Goal: Task Accomplishment & Management: Manage account settings

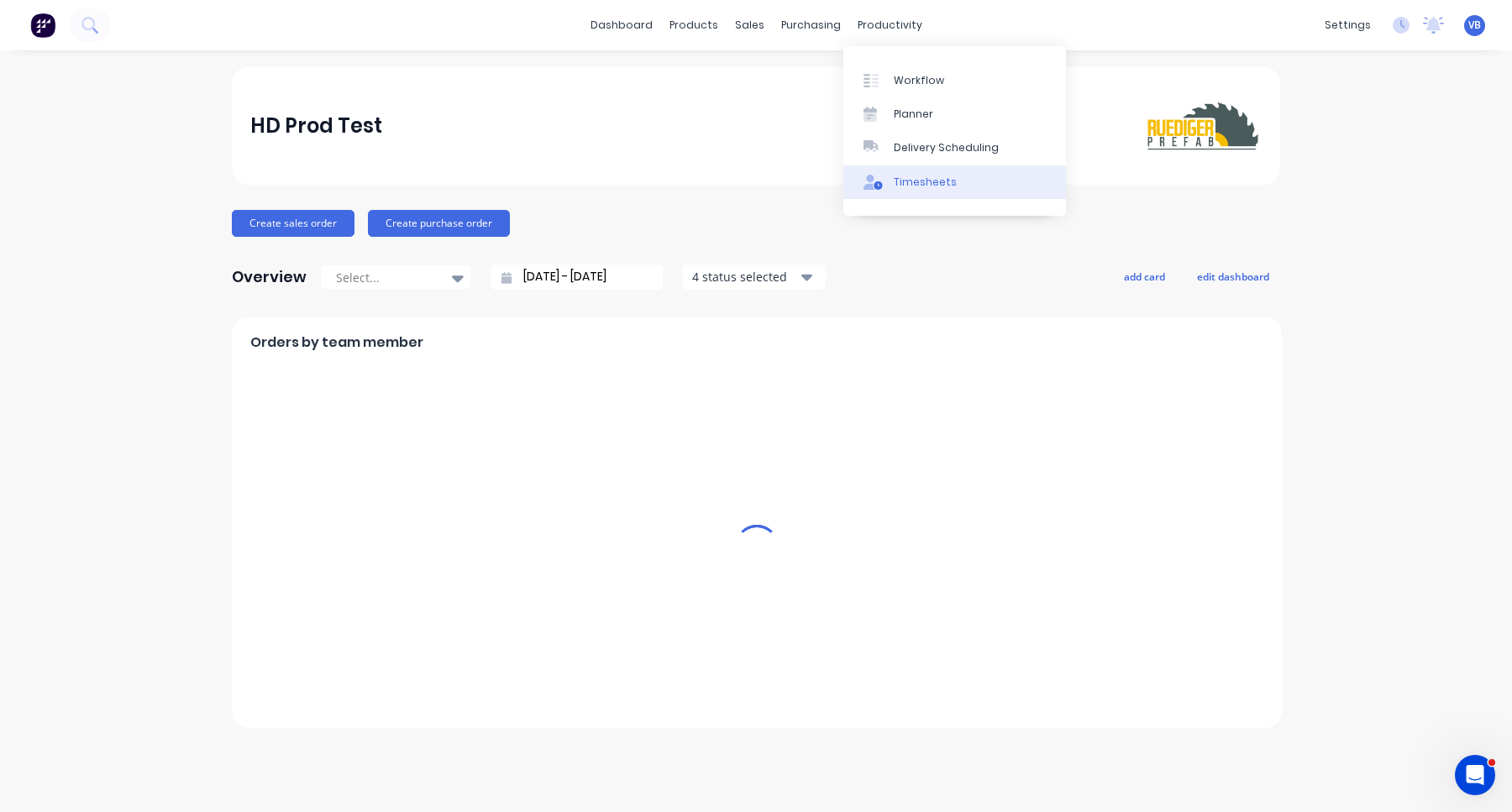
click at [907, 179] on div "Timesheets" at bounding box center [925, 182] width 63 height 15
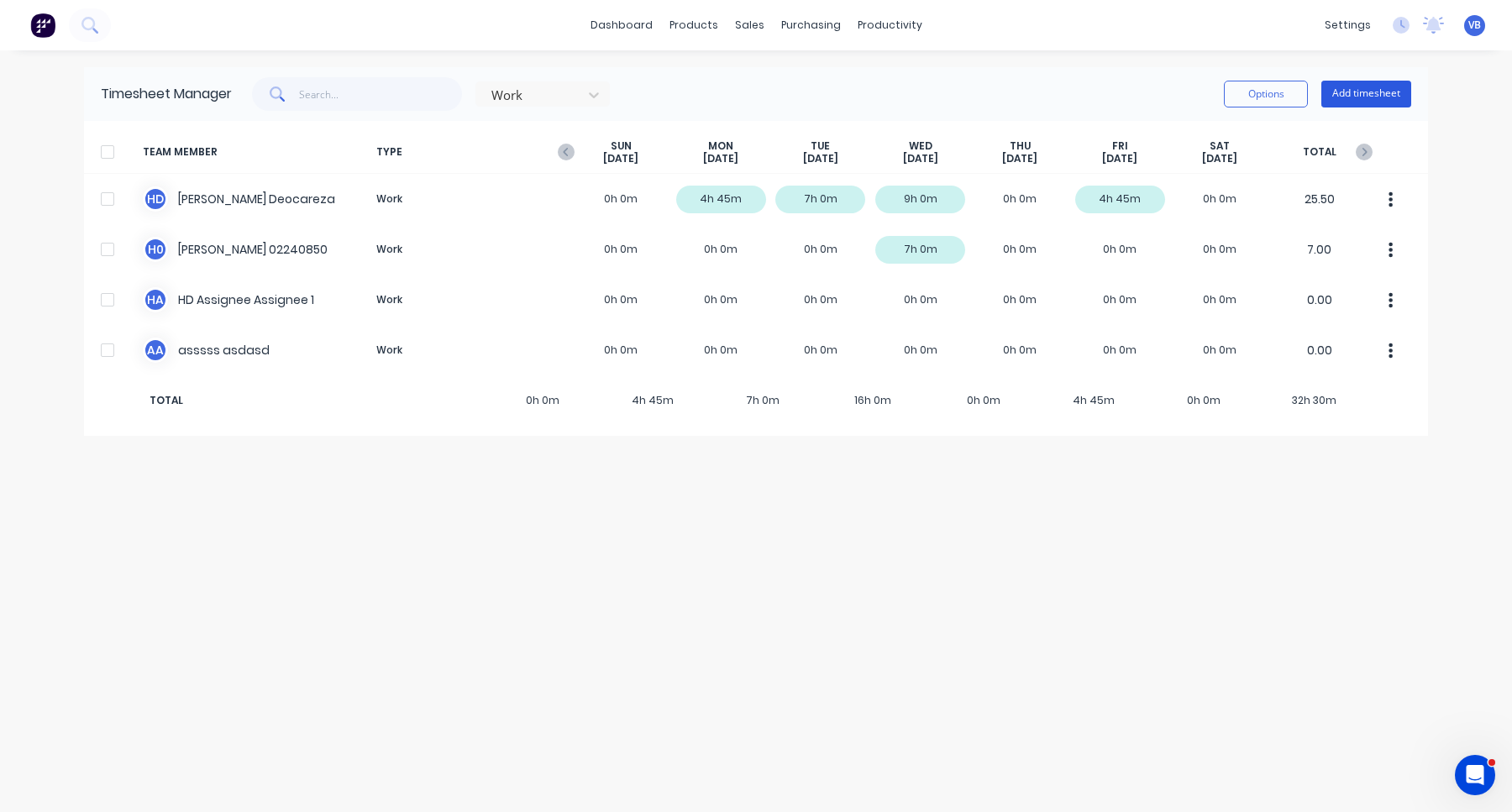
click at [1367, 93] on button "Add timesheet" at bounding box center [1366, 93] width 90 height 26
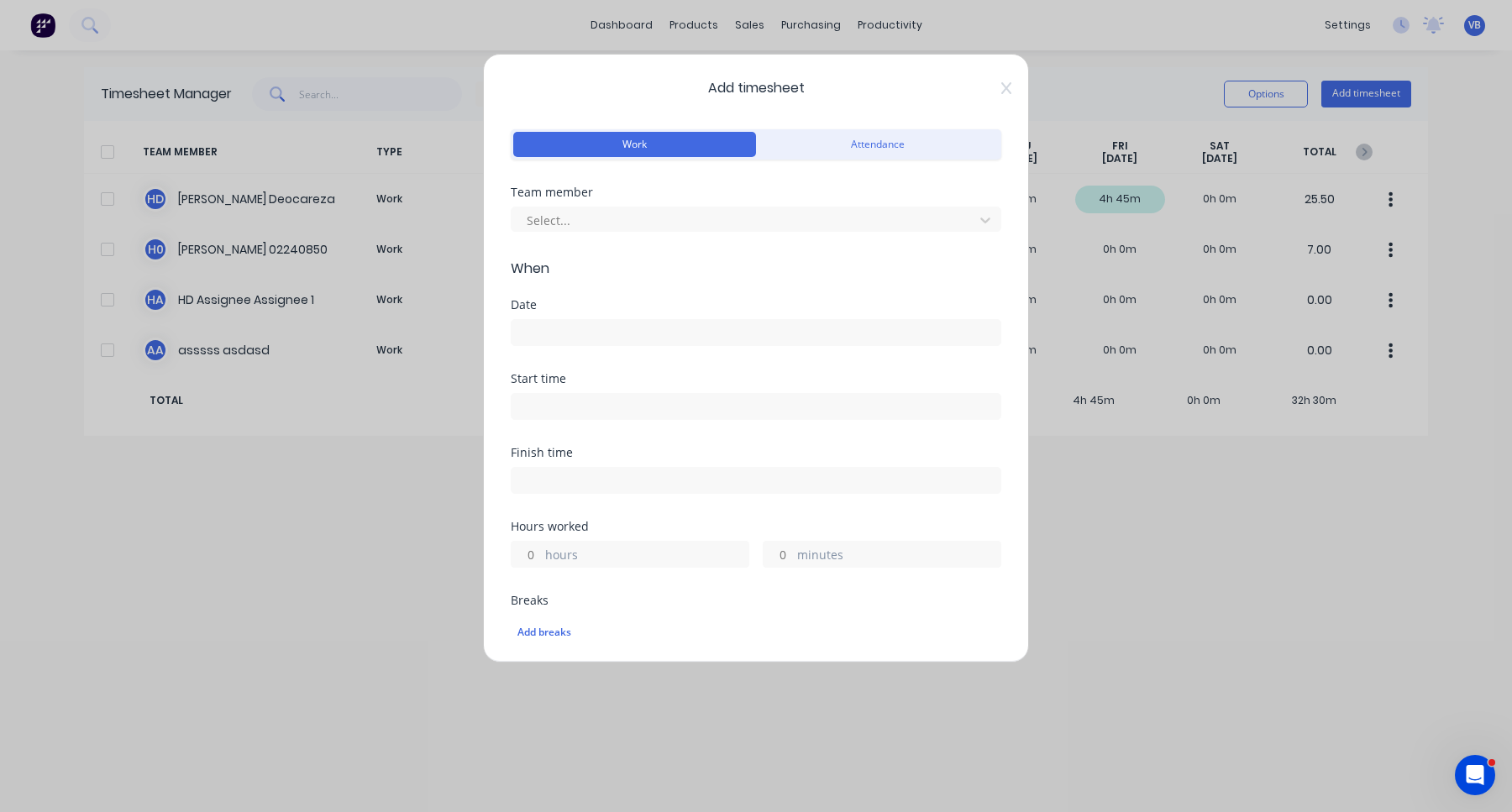
click at [920, 197] on div "Team member" at bounding box center [756, 192] width 491 height 12
click at [920, 211] on div at bounding box center [745, 221] width 440 height 21
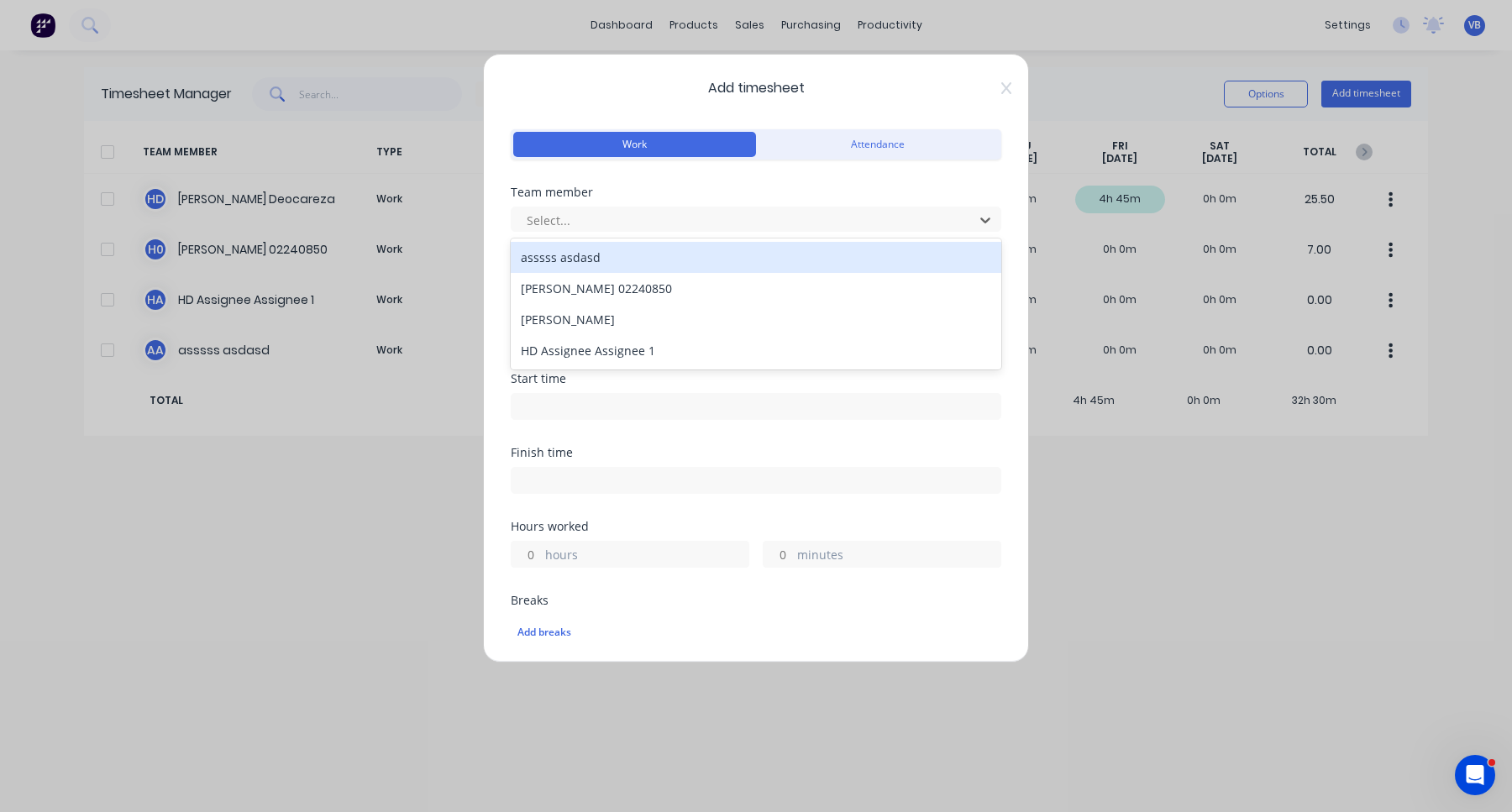
click at [1202, 520] on div "Add timesheet Work Attendance Team member asssss asdasd, 1 of 4. 4 results avai…" at bounding box center [756, 406] width 1512 height 812
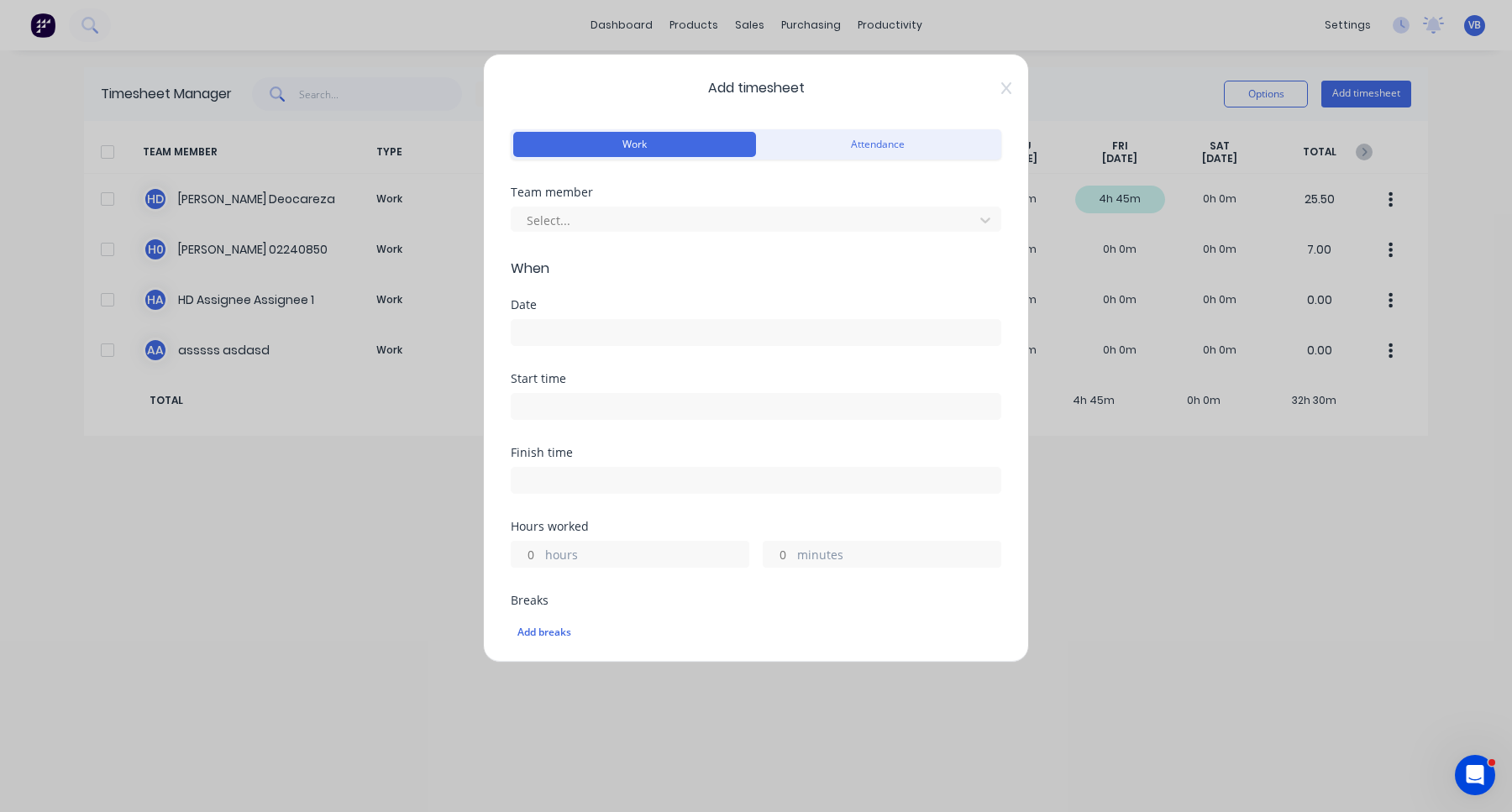
click at [1109, 210] on div "Add timesheet Work Attendance Team member Select... When Date Start time Finish…" at bounding box center [756, 406] width 1512 height 812
click at [1006, 87] on icon at bounding box center [1007, 88] width 10 height 12
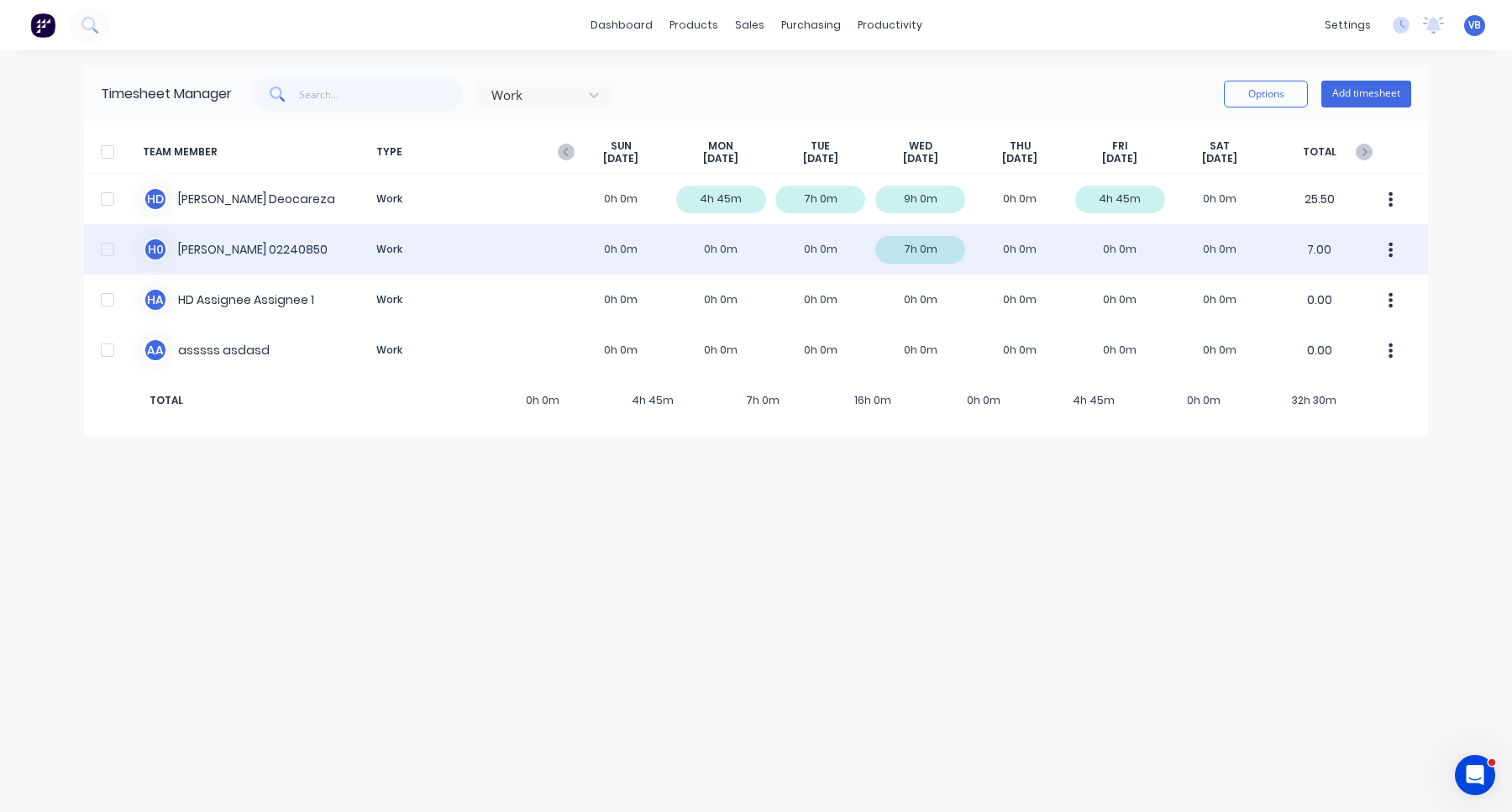
click at [1029, 264] on div "H 0 [PERSON_NAME] 02240850 Work 0h 0m 0h 0m 0h 0m 7h 0m 0h 0m 0h 0m 0h 0m 7.00" at bounding box center [755, 249] width 1344 height 50
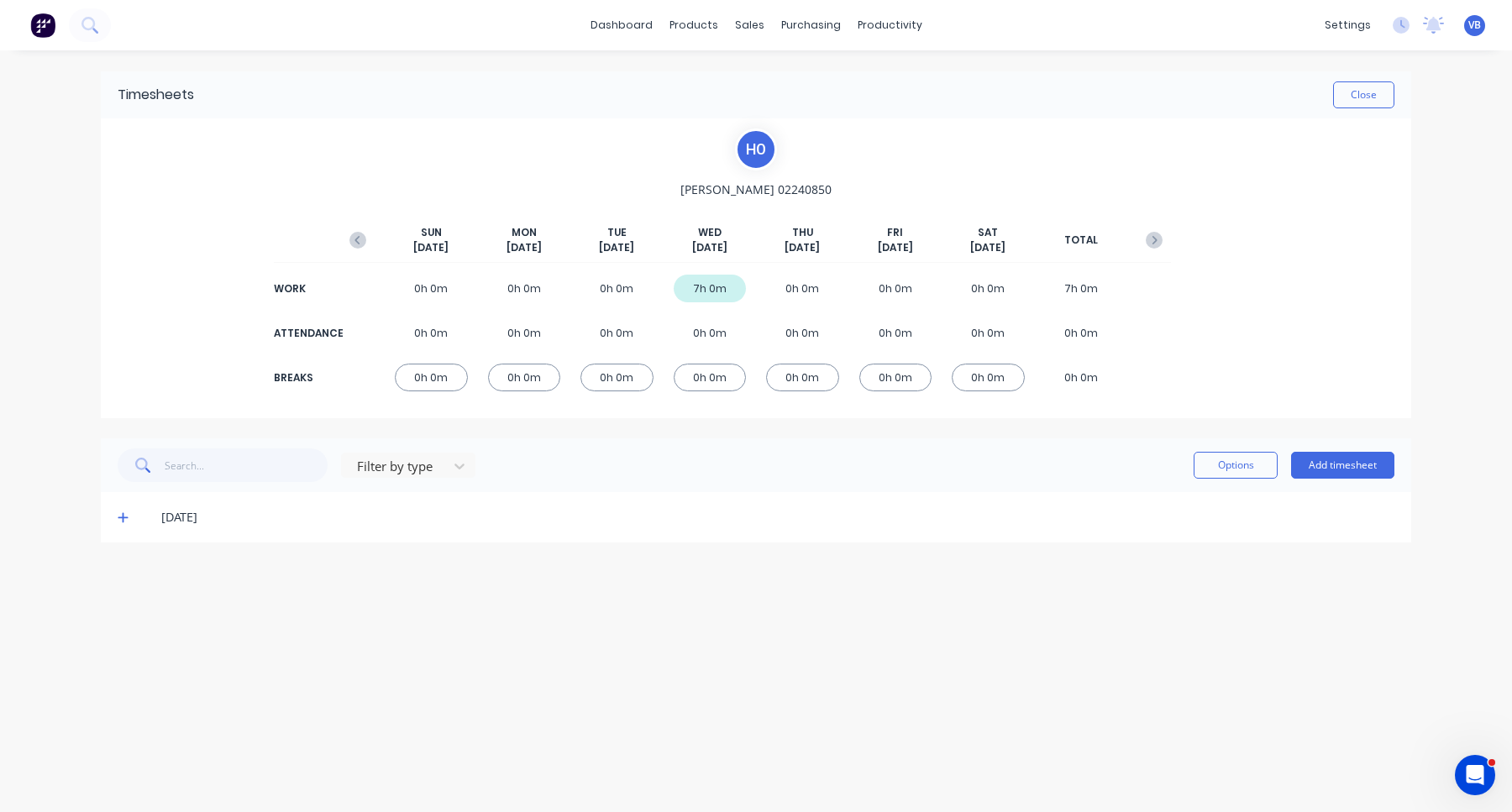
click at [120, 520] on icon at bounding box center [122, 517] width 11 height 12
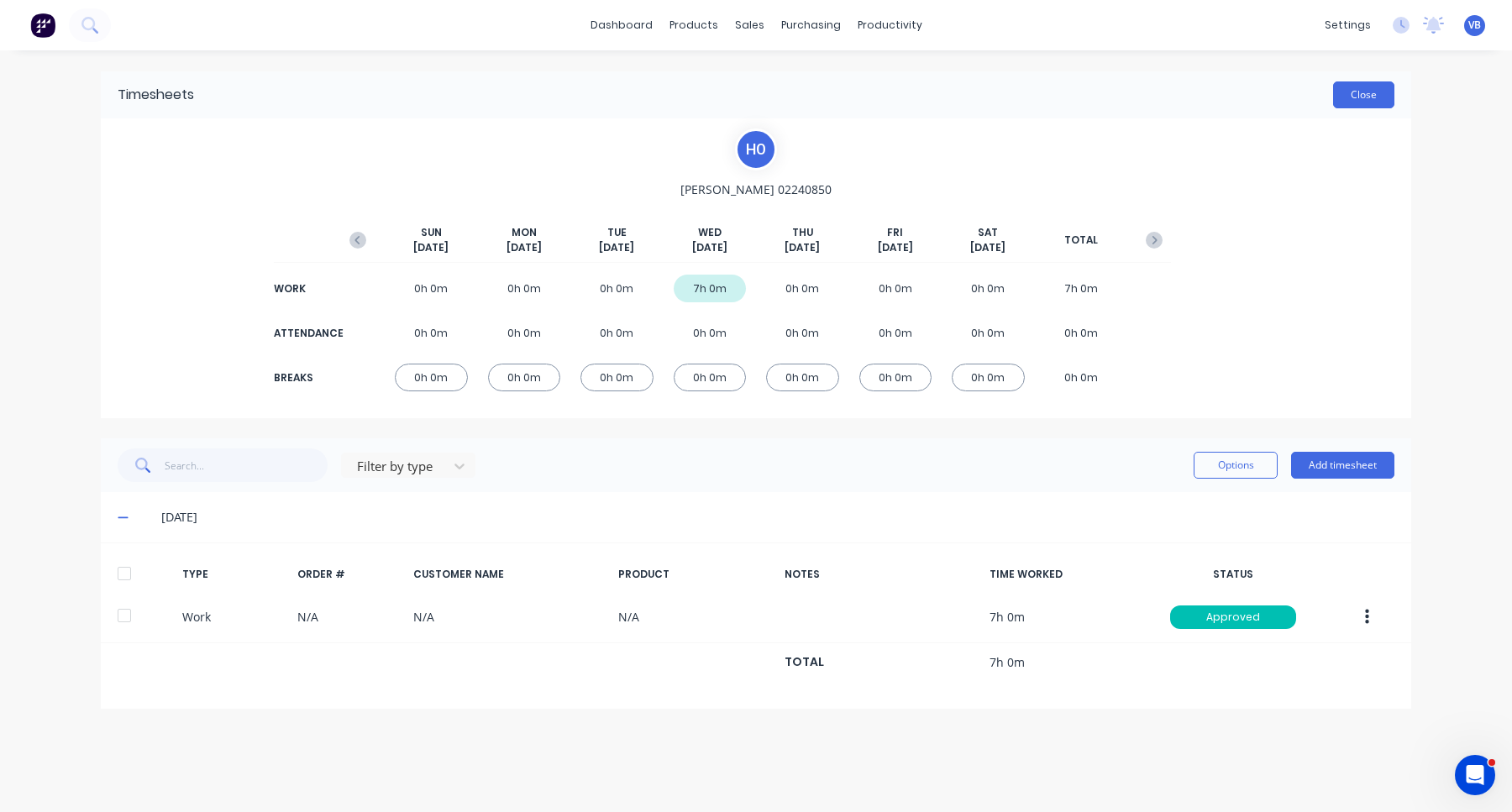
click at [1359, 108] on button "Close" at bounding box center [1364, 94] width 62 height 26
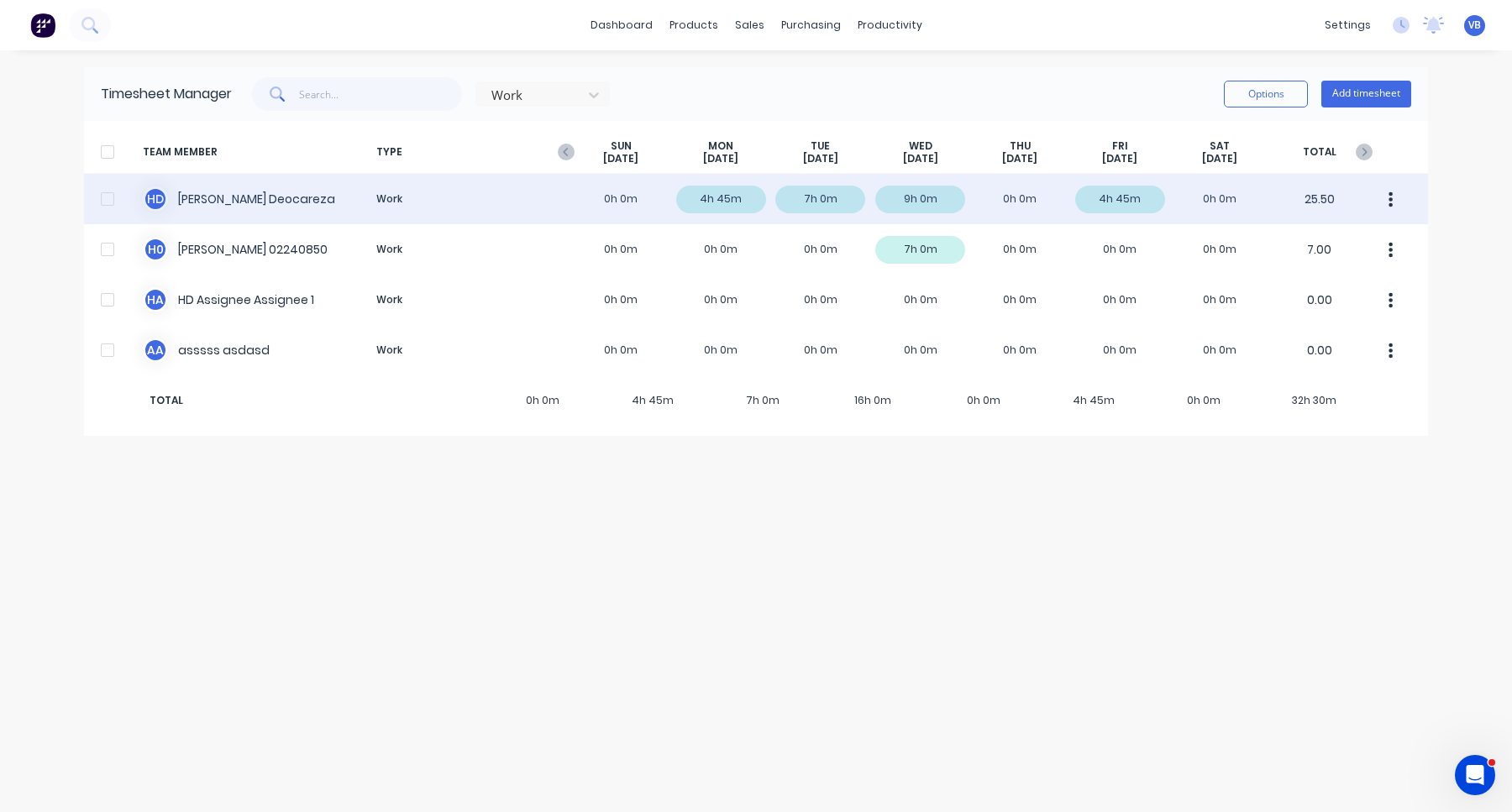
click at [967, 207] on div "H D [PERSON_NAME] Work 0h 0m 4h 45m 7h 0m 9h 0m 0h 0m 4h 45m 0h 0m 25.50" at bounding box center [755, 198] width 1344 height 50
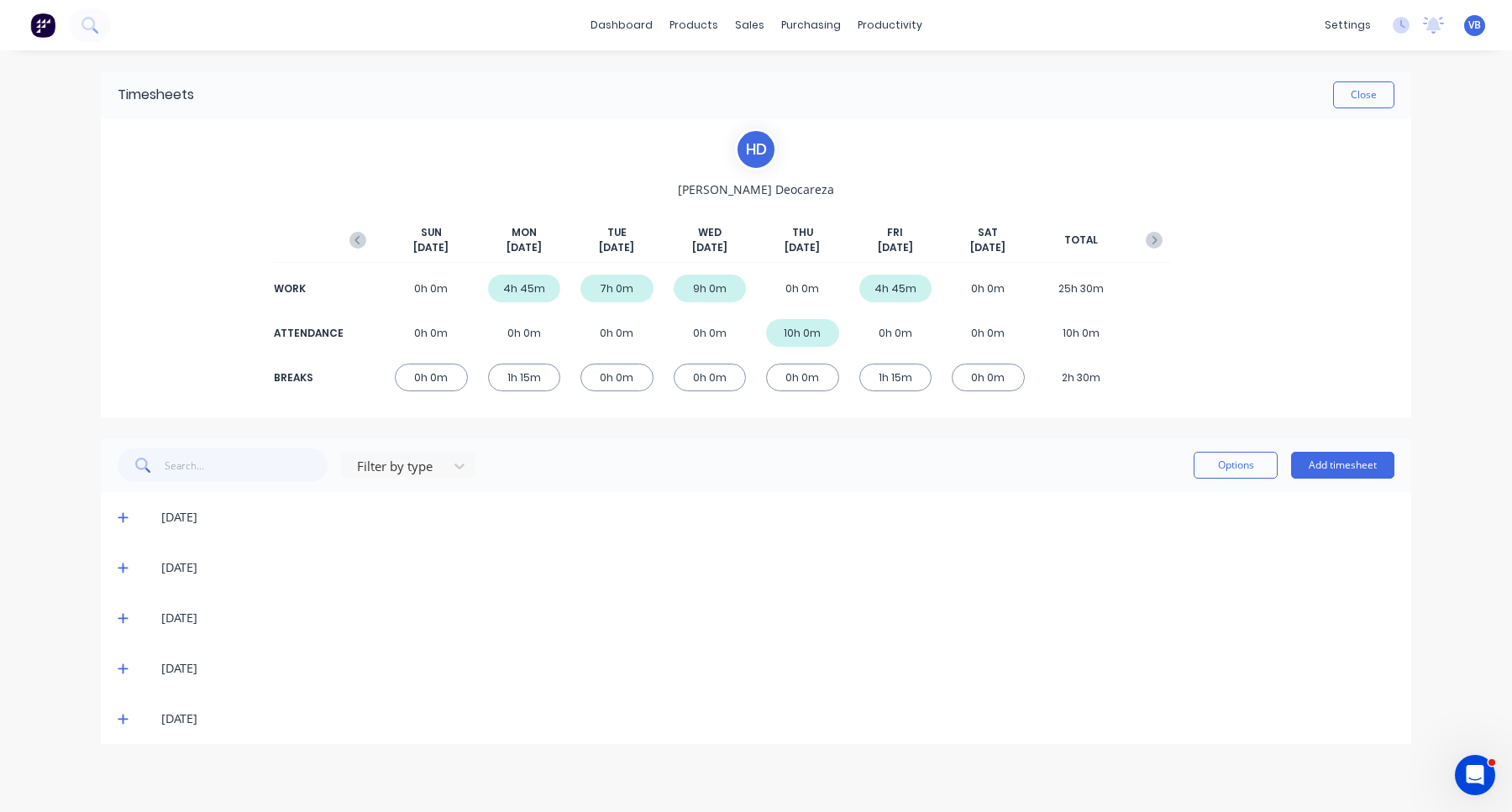
click at [116, 517] on div "[DATE]" at bounding box center [756, 516] width 1310 height 50
click at [121, 517] on icon at bounding box center [122, 518] width 10 height 10
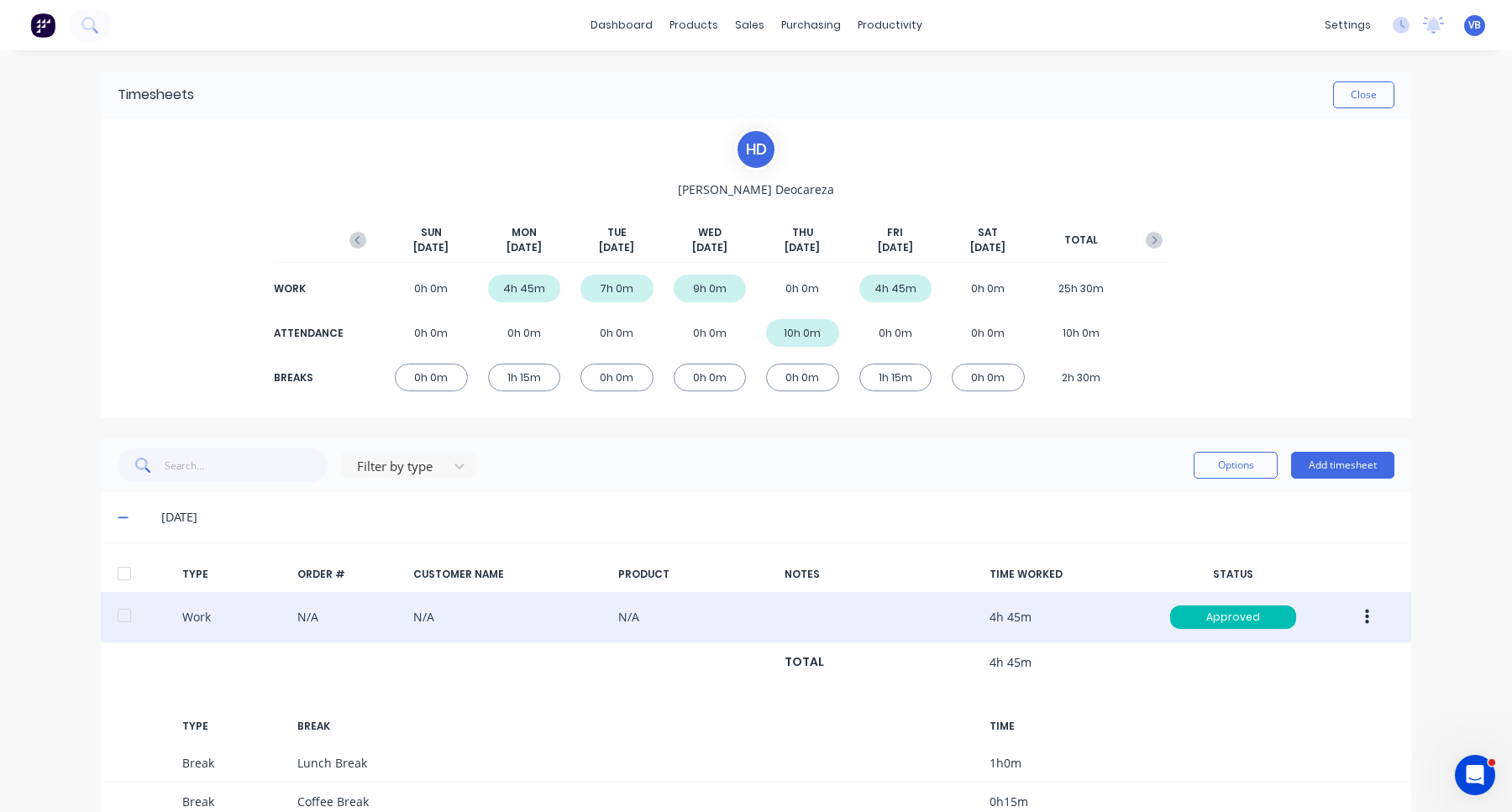
scroll to position [297, 0]
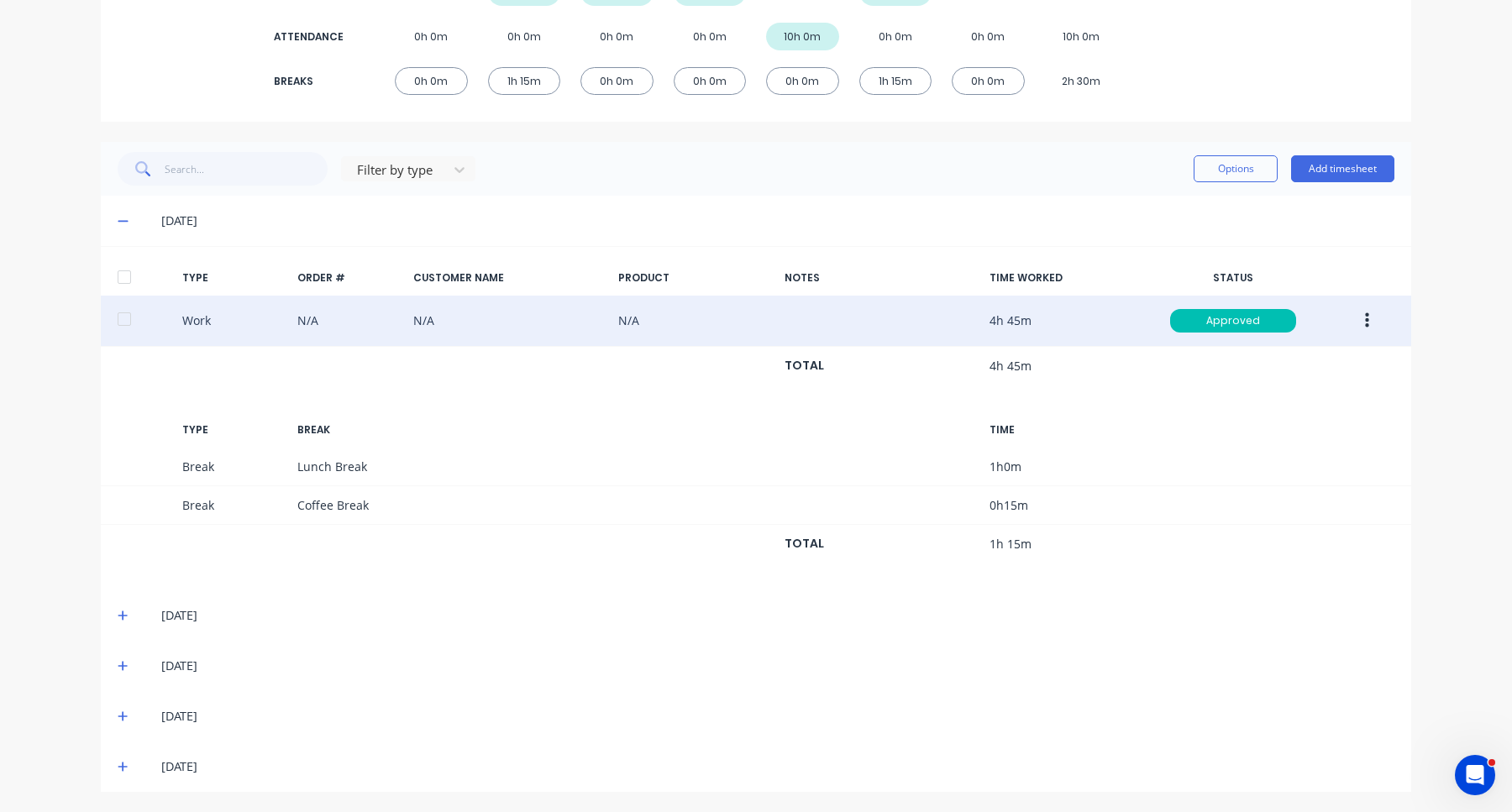
click at [1371, 321] on button "button" at bounding box center [1367, 320] width 39 height 30
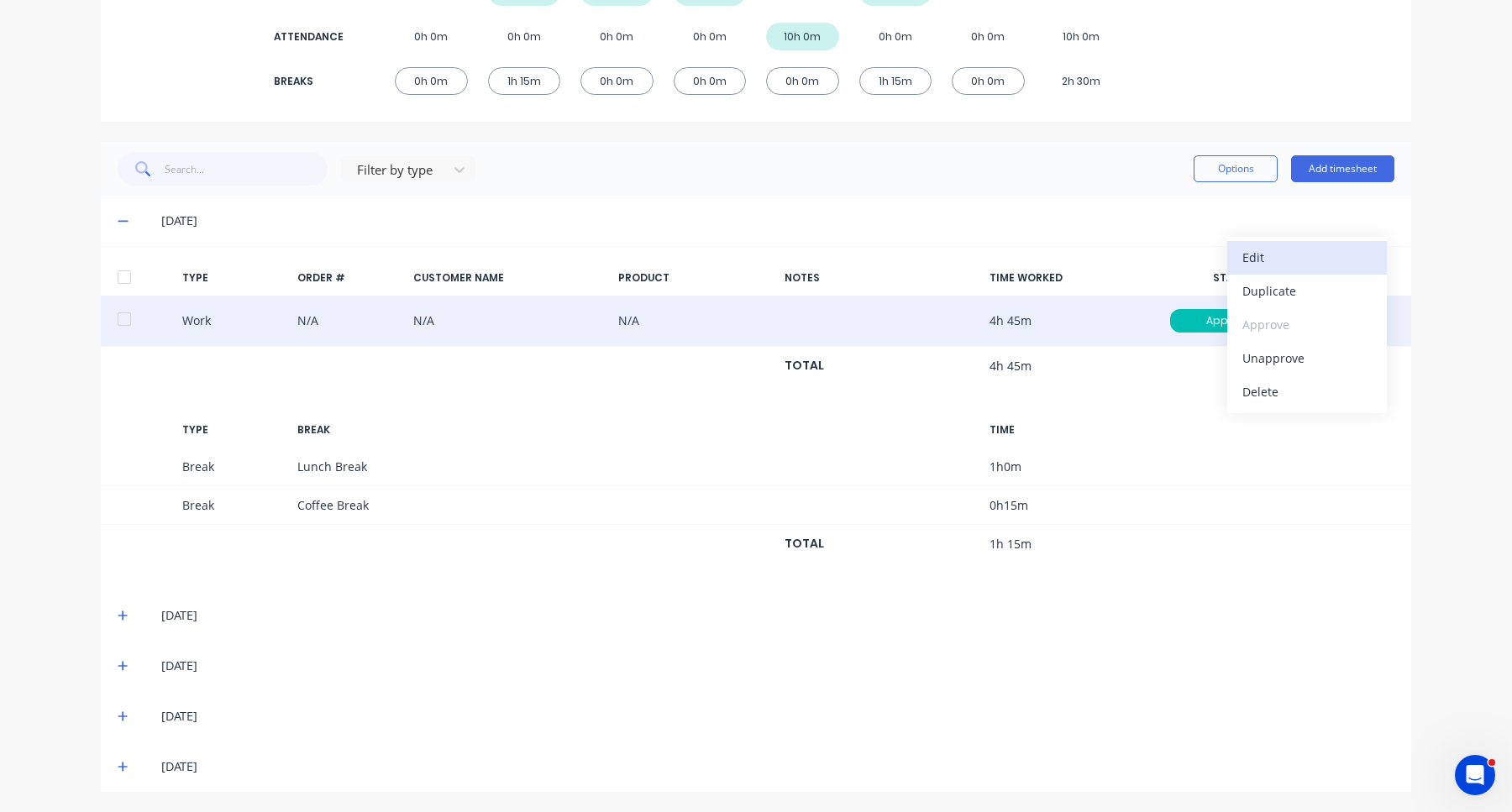
click at [1312, 266] on div "Edit" at bounding box center [1306, 257] width 129 height 24
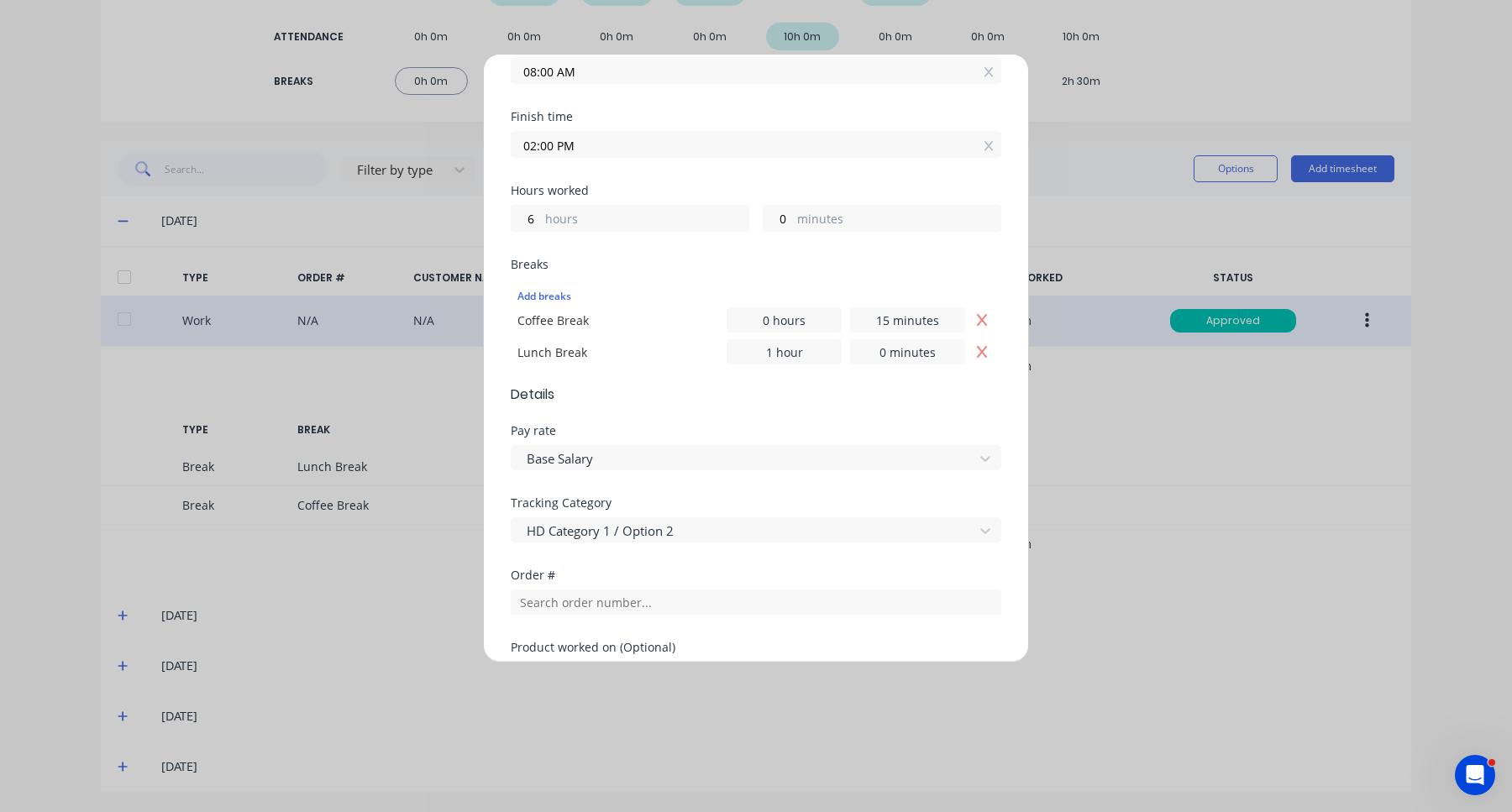
scroll to position [321, 0]
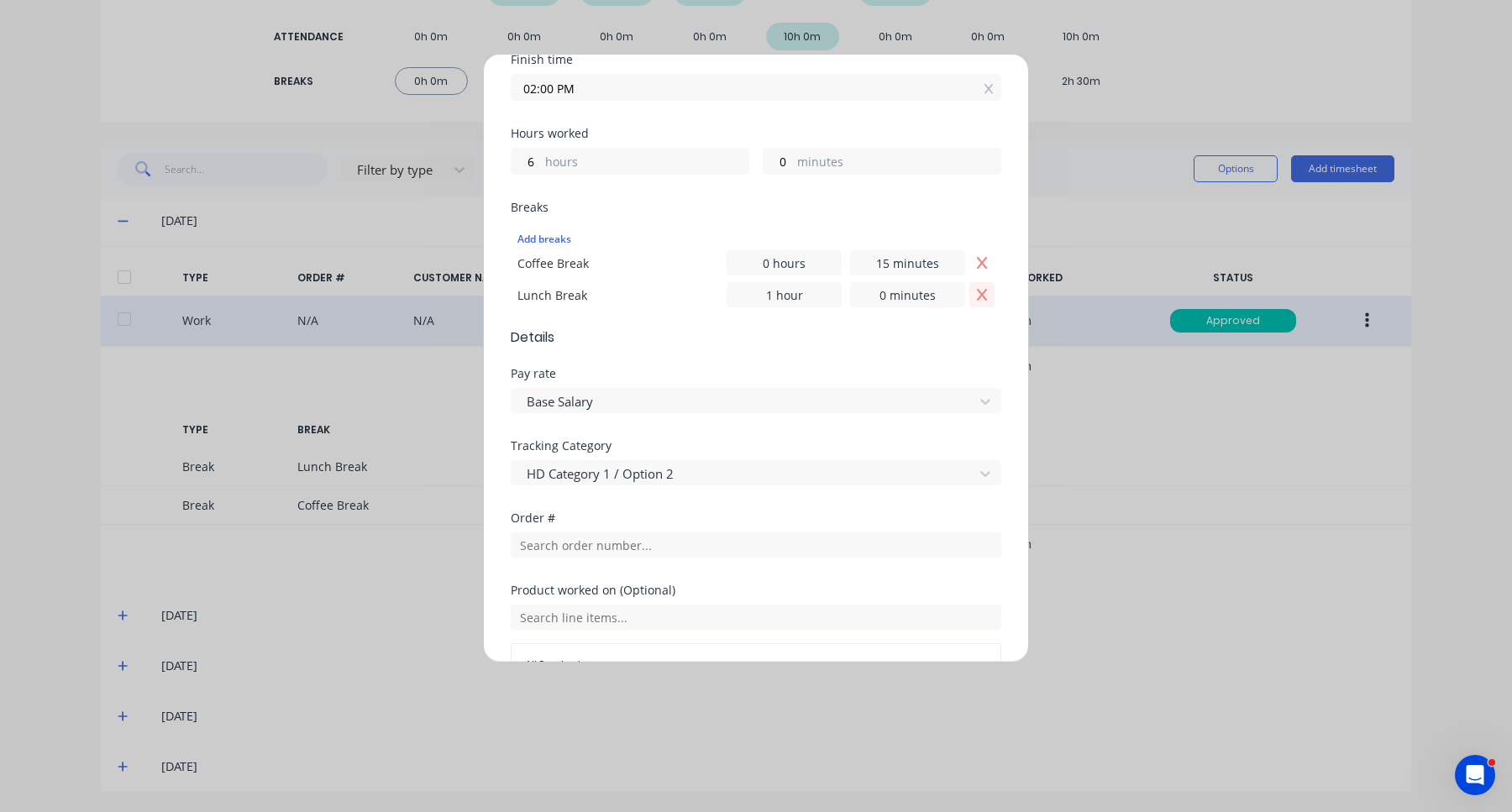
click at [986, 294] on icon "Remove Lunch Break" at bounding box center [982, 295] width 14 height 14
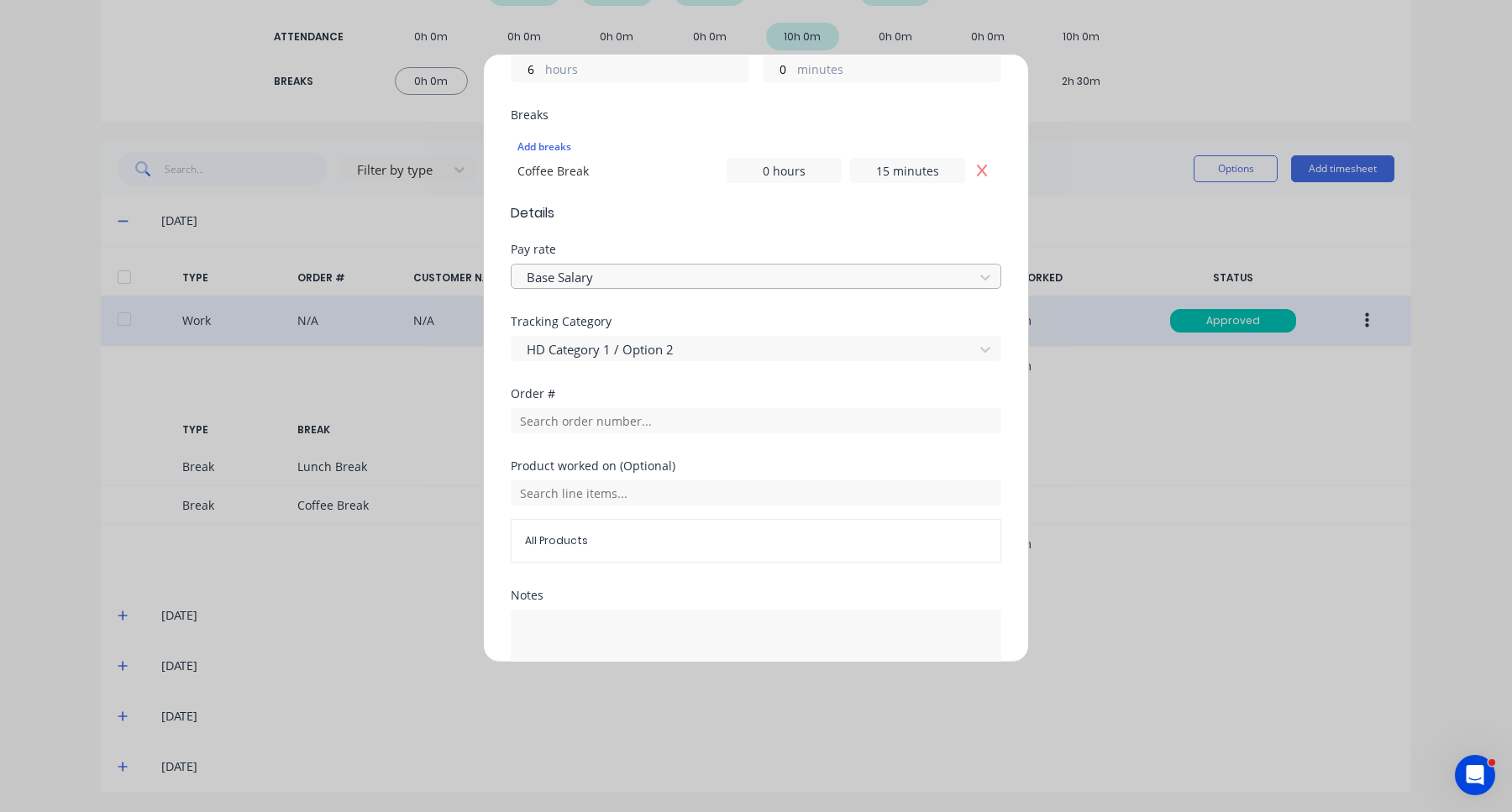
scroll to position [527, 0]
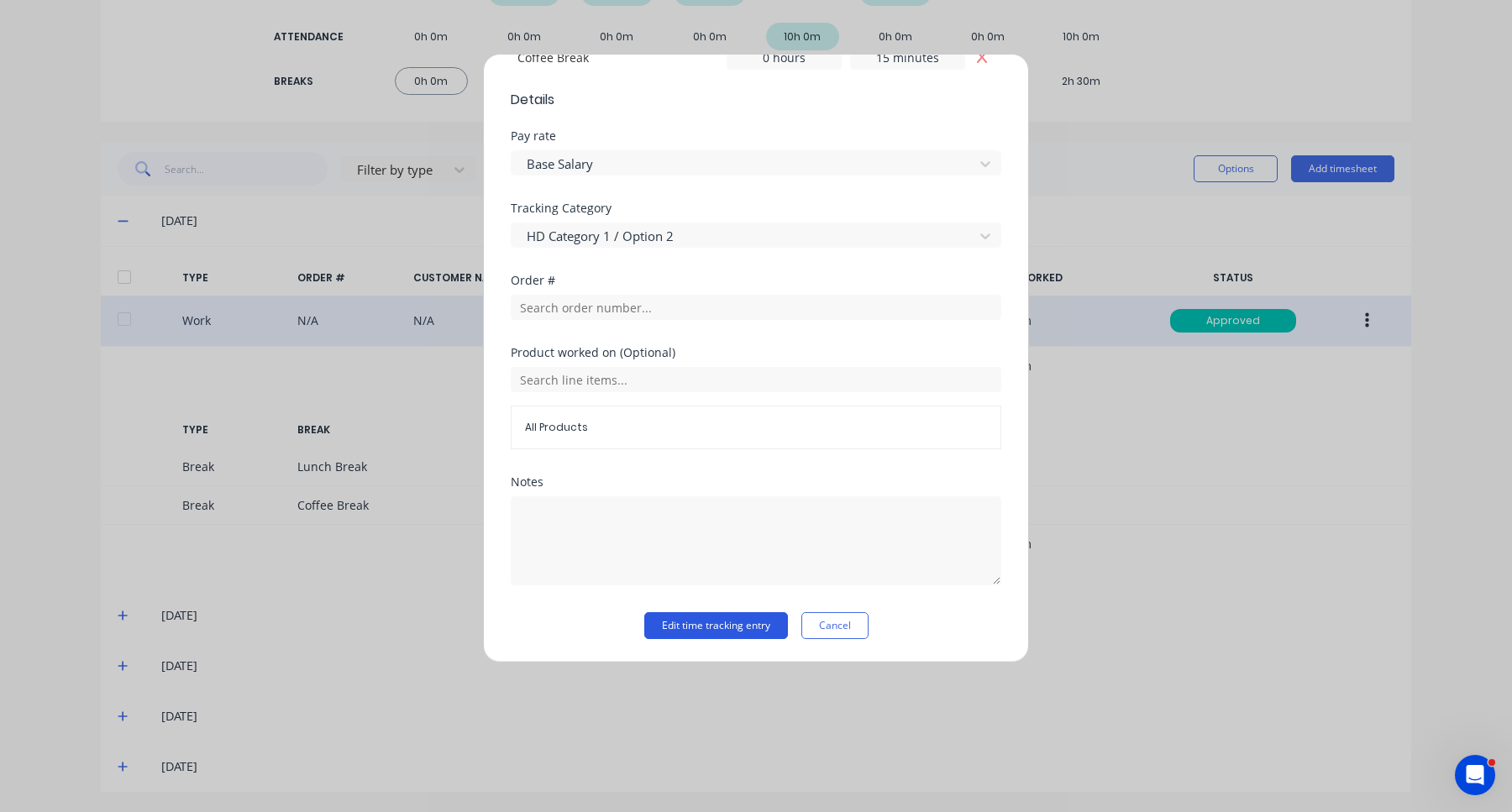
click at [748, 635] on button "Edit time tracking entry" at bounding box center [716, 625] width 144 height 26
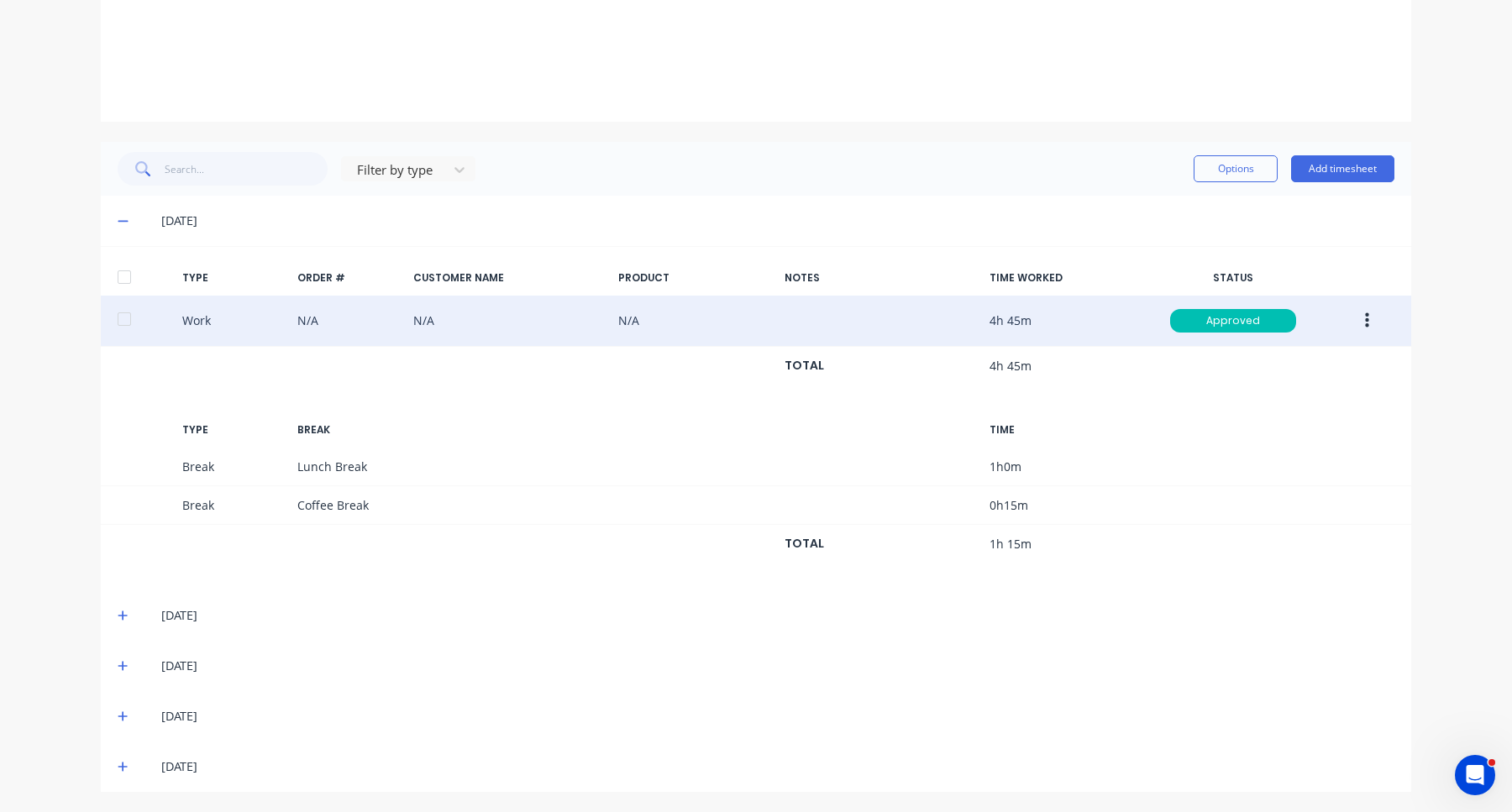
scroll to position [257, 0]
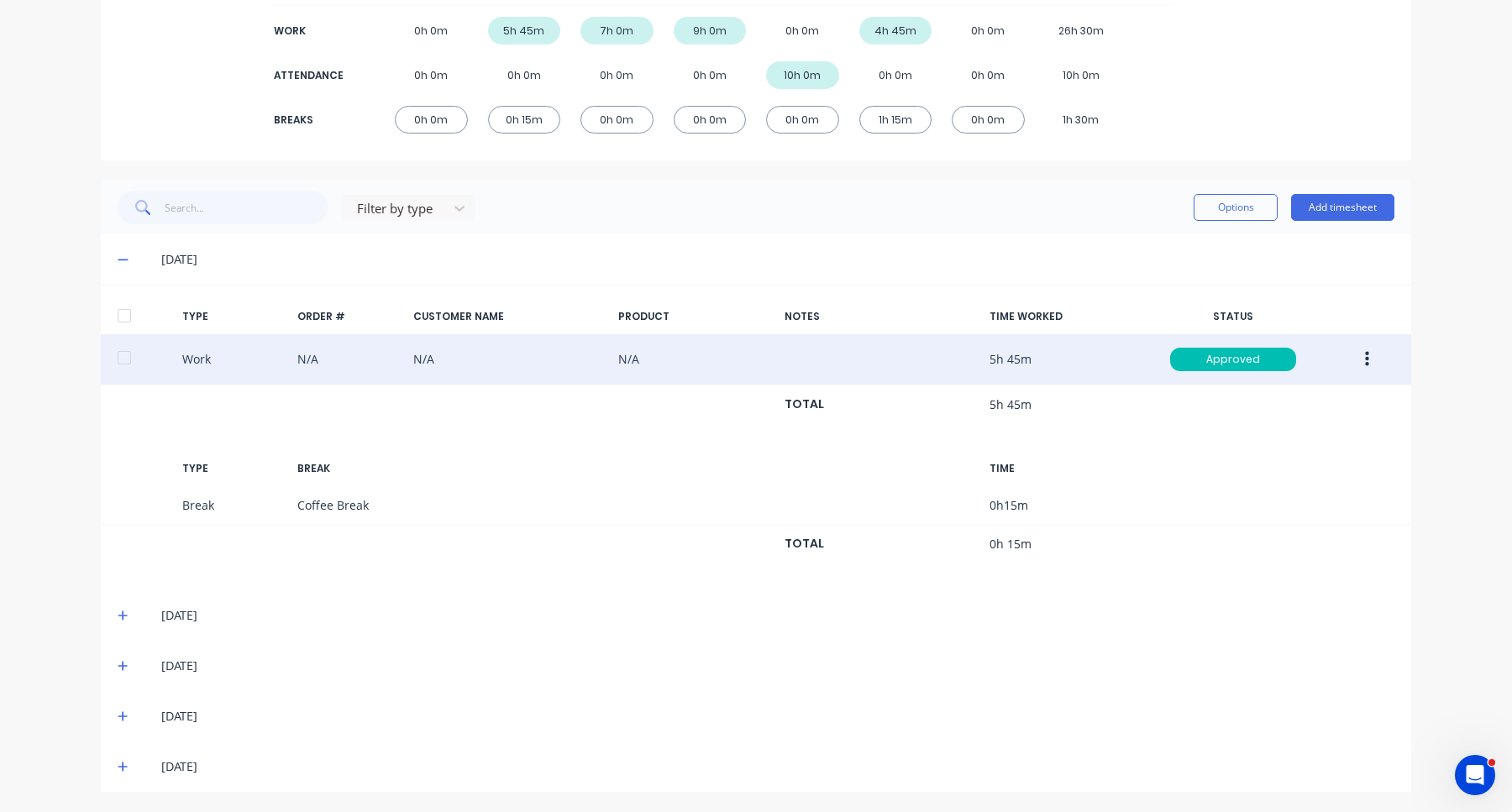
click at [116, 621] on div "[DATE]" at bounding box center [756, 615] width 1310 height 50
click at [129, 615] on span at bounding box center [126, 615] width 17 height 17
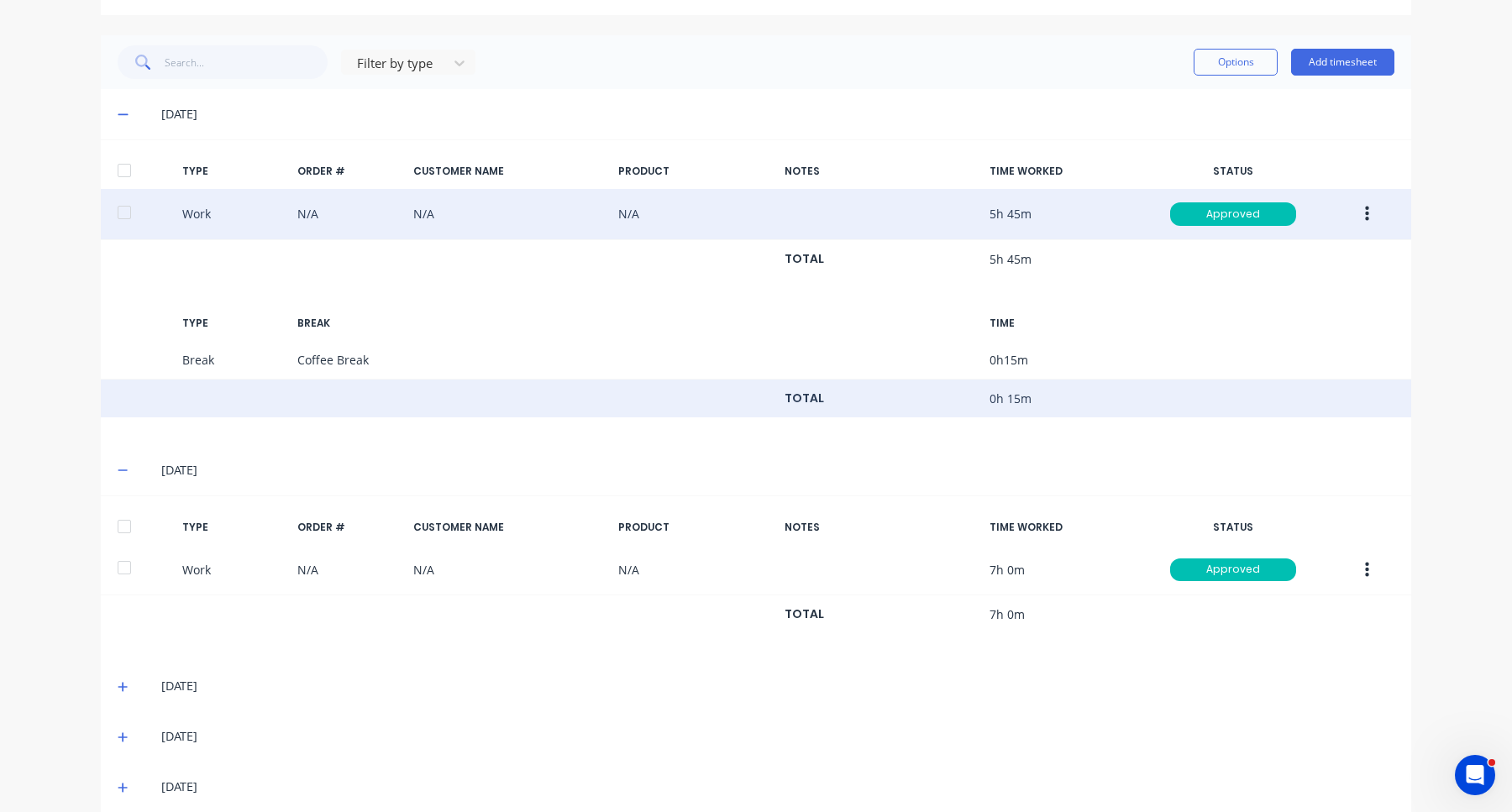
scroll to position [424, 0]
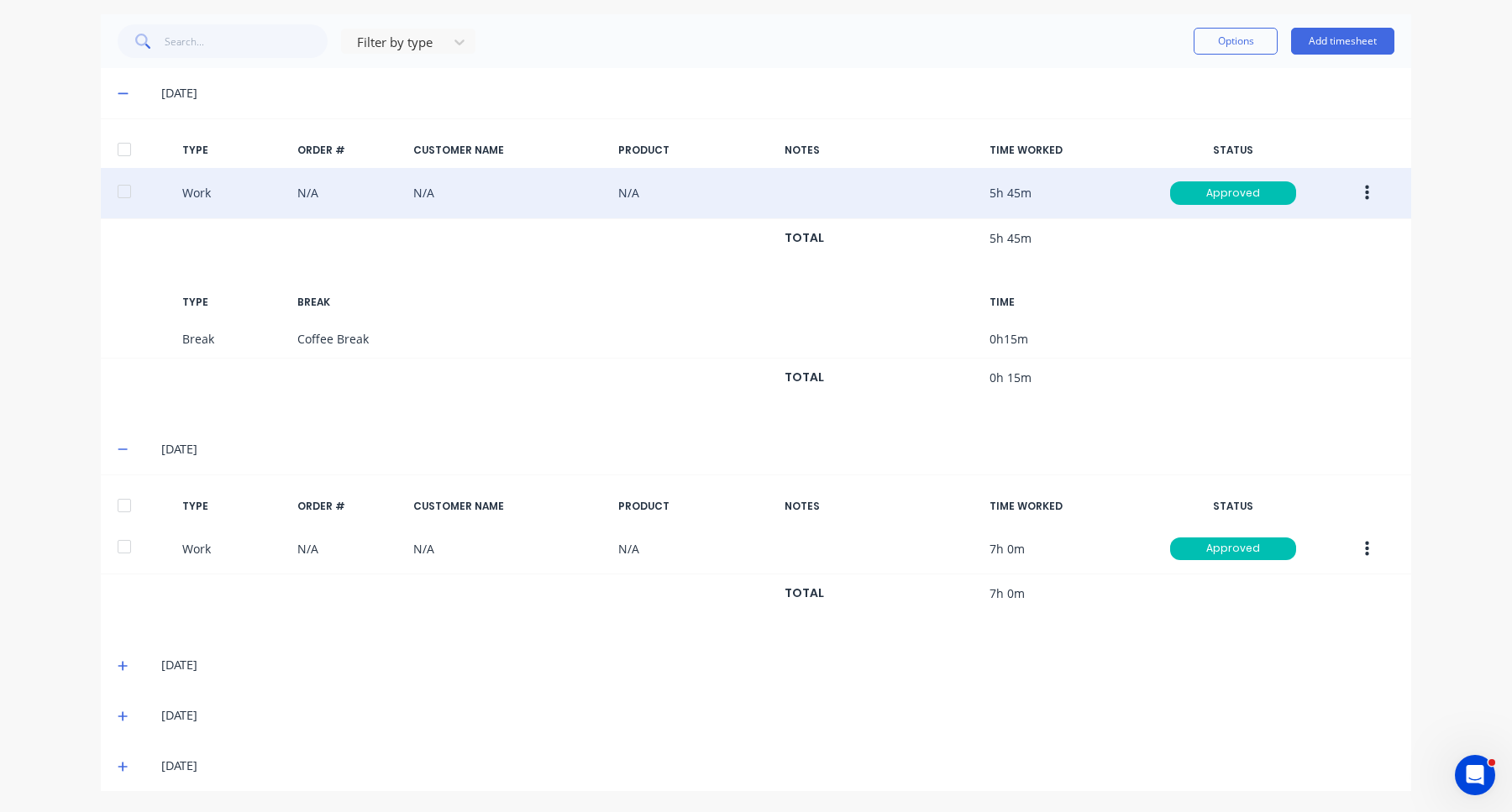
click at [123, 670] on icon at bounding box center [122, 666] width 11 height 12
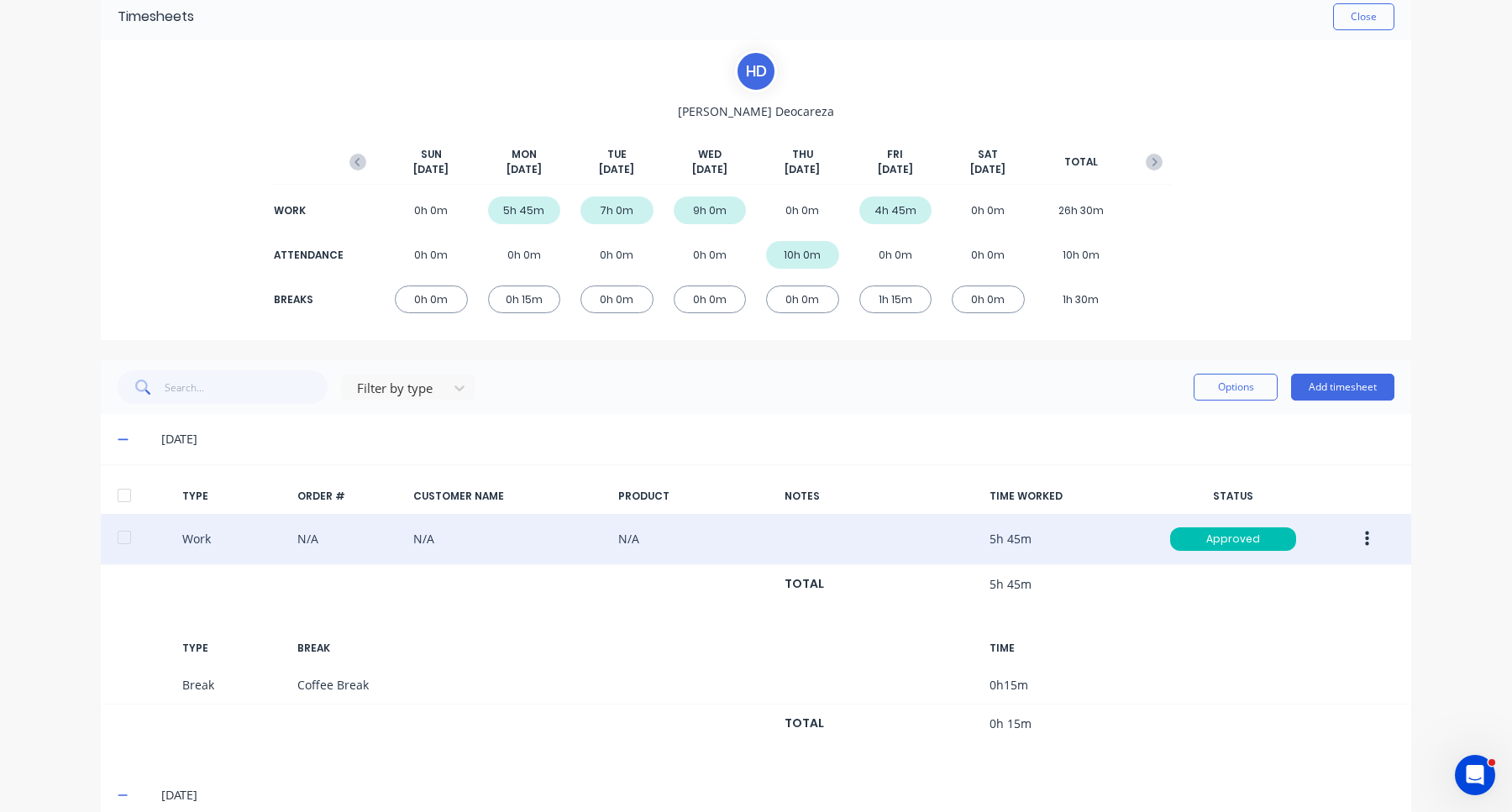
scroll to position [0, 0]
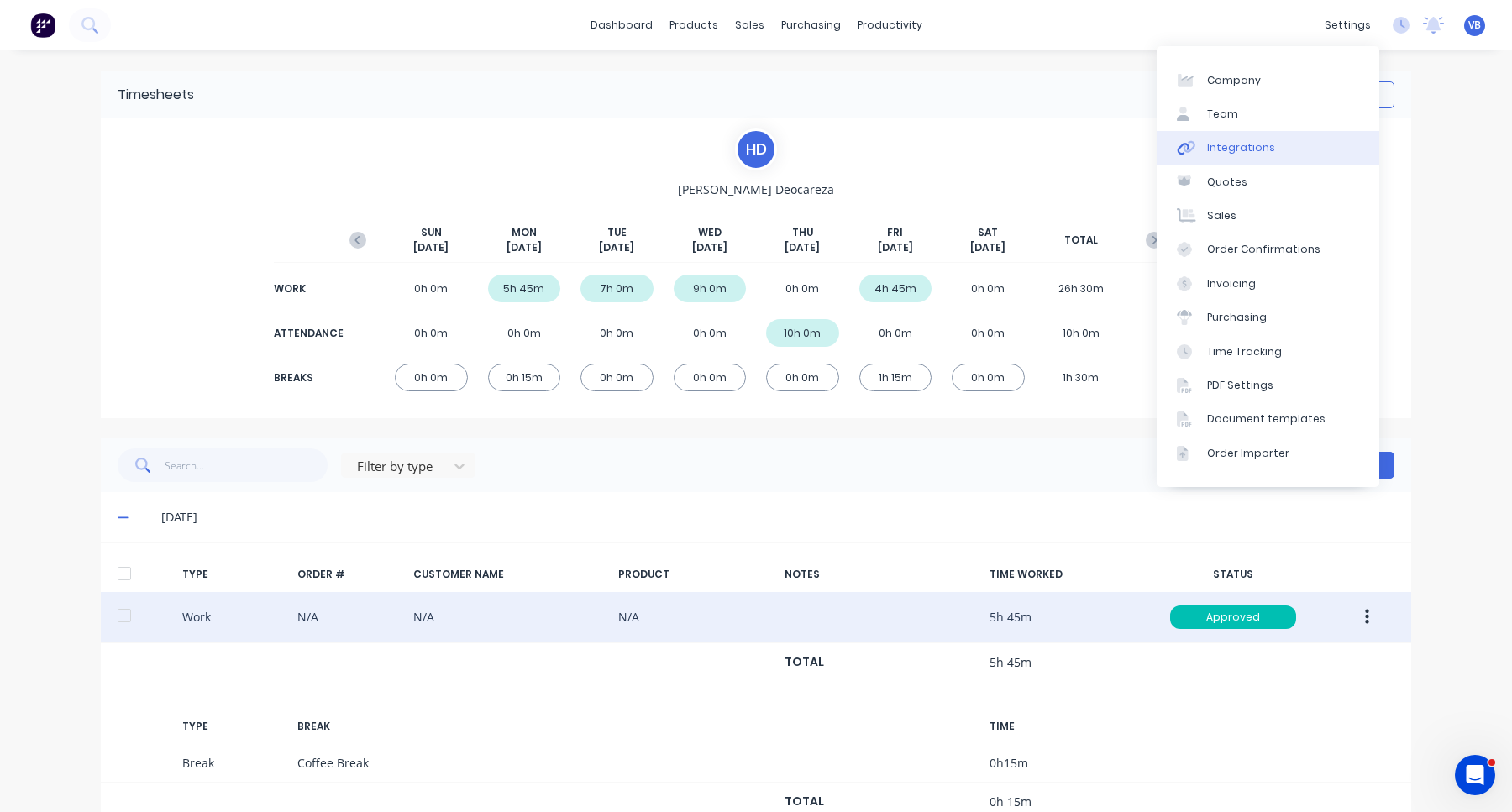
click at [1303, 139] on link "Integrations" at bounding box center [1267, 147] width 222 height 33
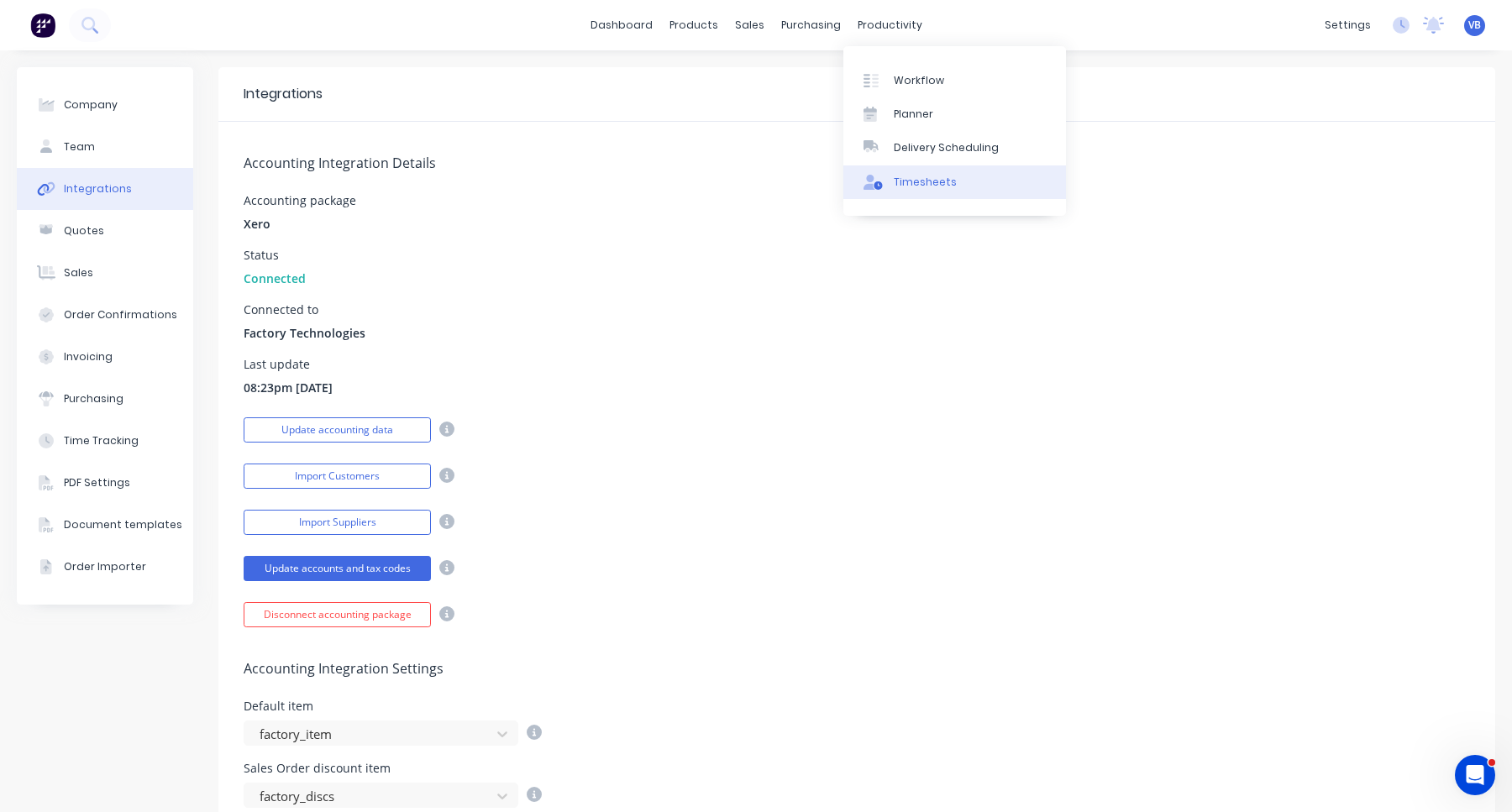
click at [934, 184] on div "Timesheets" at bounding box center [925, 182] width 63 height 15
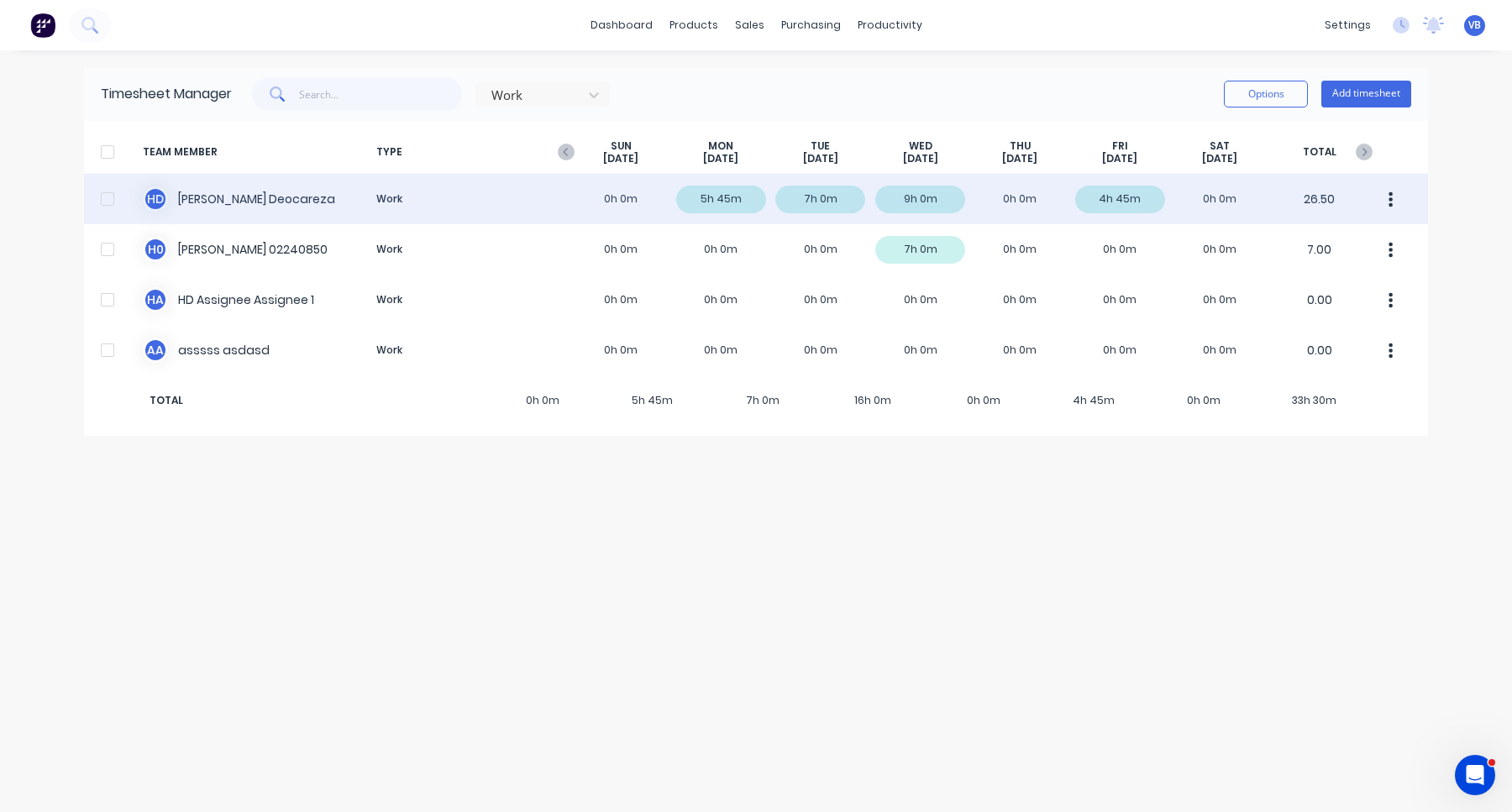
click at [962, 211] on div "H D [PERSON_NAME] Work 0h 0m 5h 45m 7h 0m 9h 0m 0h 0m 4h 45m 0h 0m 26.50" at bounding box center [755, 198] width 1344 height 50
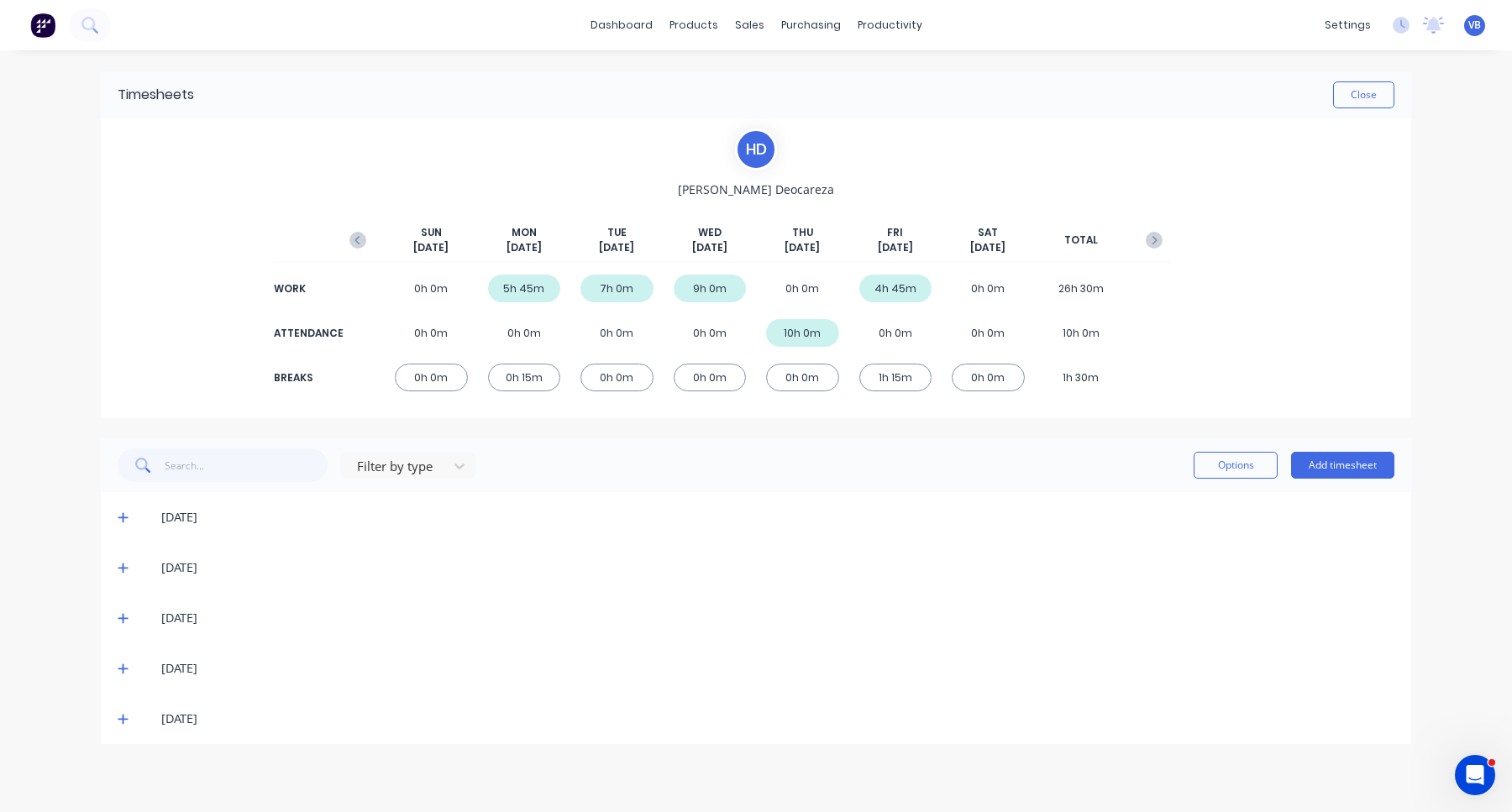
click at [124, 522] on icon at bounding box center [122, 517] width 11 height 12
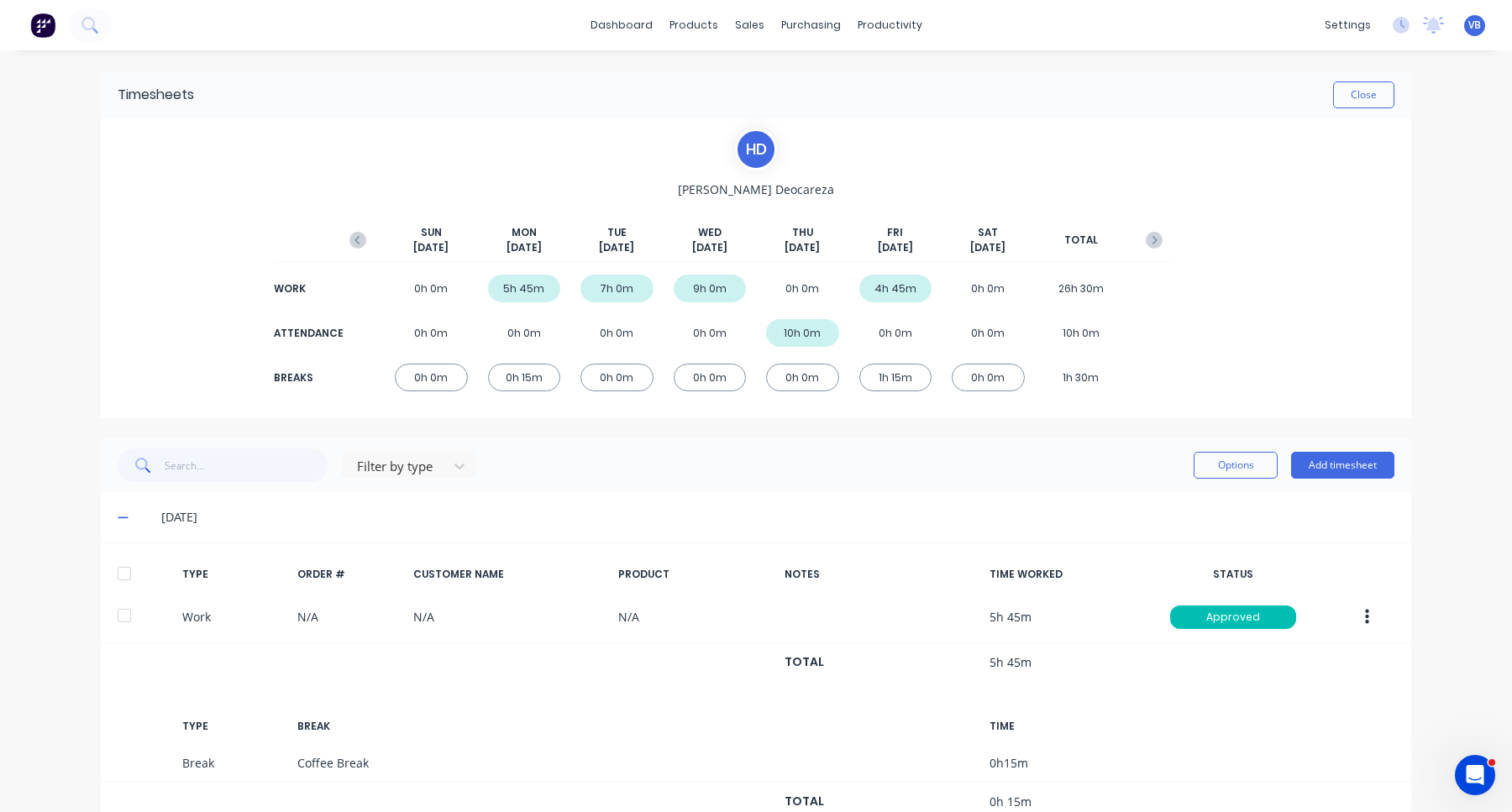
click at [1477, 22] on span "VB" at bounding box center [1474, 26] width 13 height 15
click at [1344, 218] on div "Sign out" at bounding box center [1331, 211] width 45 height 15
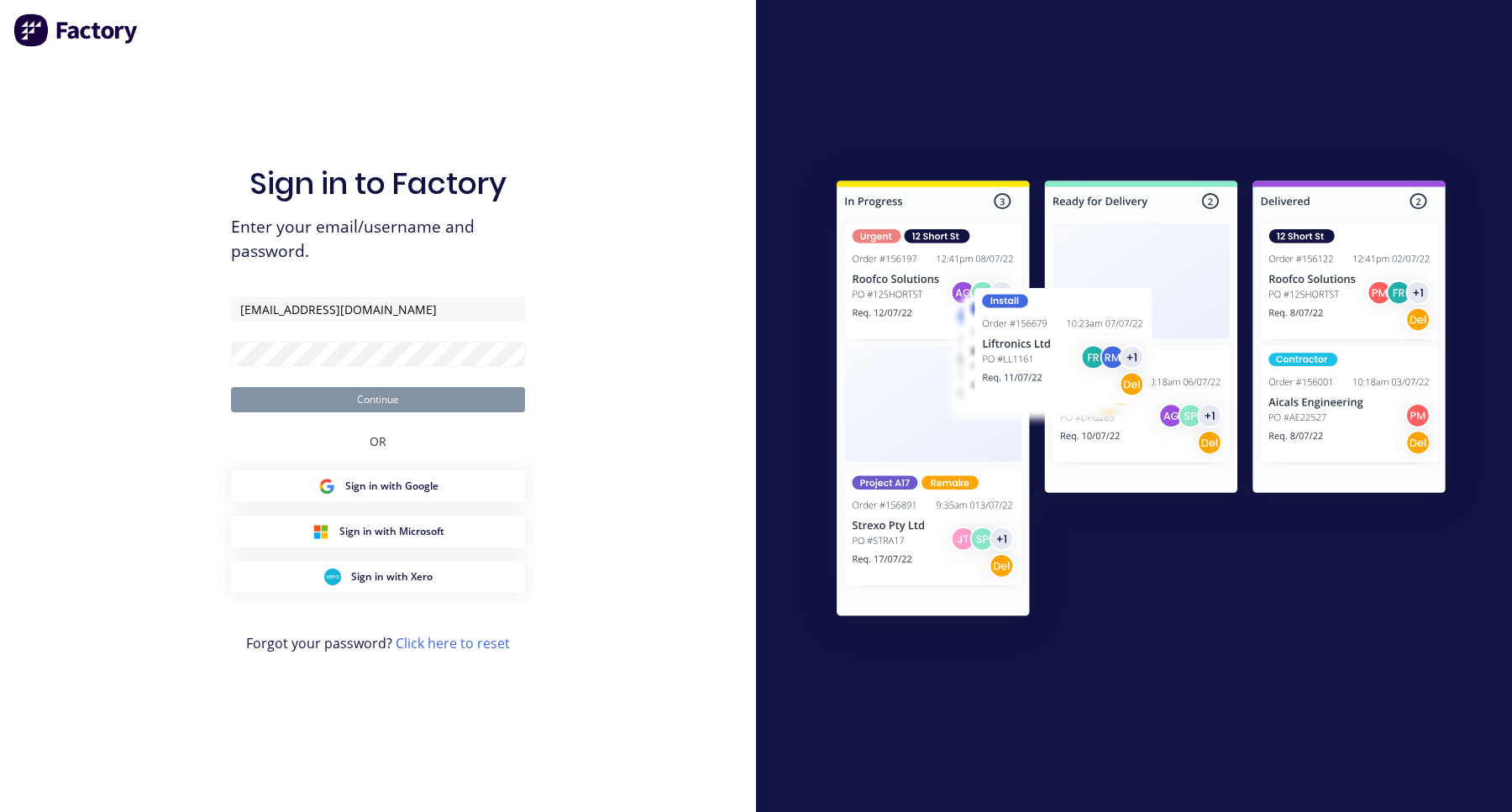
type input "[EMAIL_ADDRESS][DOMAIN_NAME]"
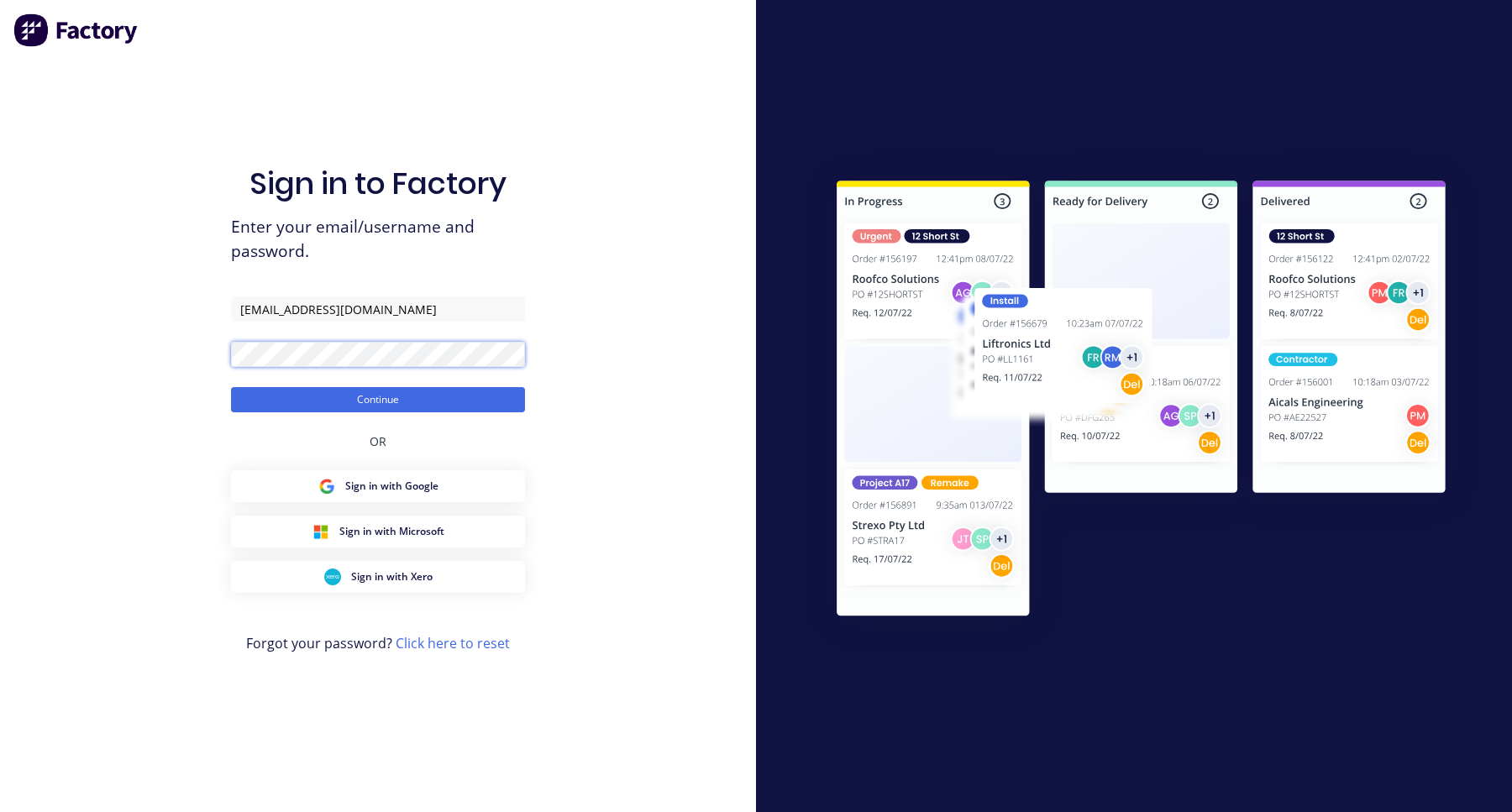
click at [231, 387] on button "Continue" at bounding box center [378, 399] width 294 height 25
